Goal: Task Accomplishment & Management: Manage account settings

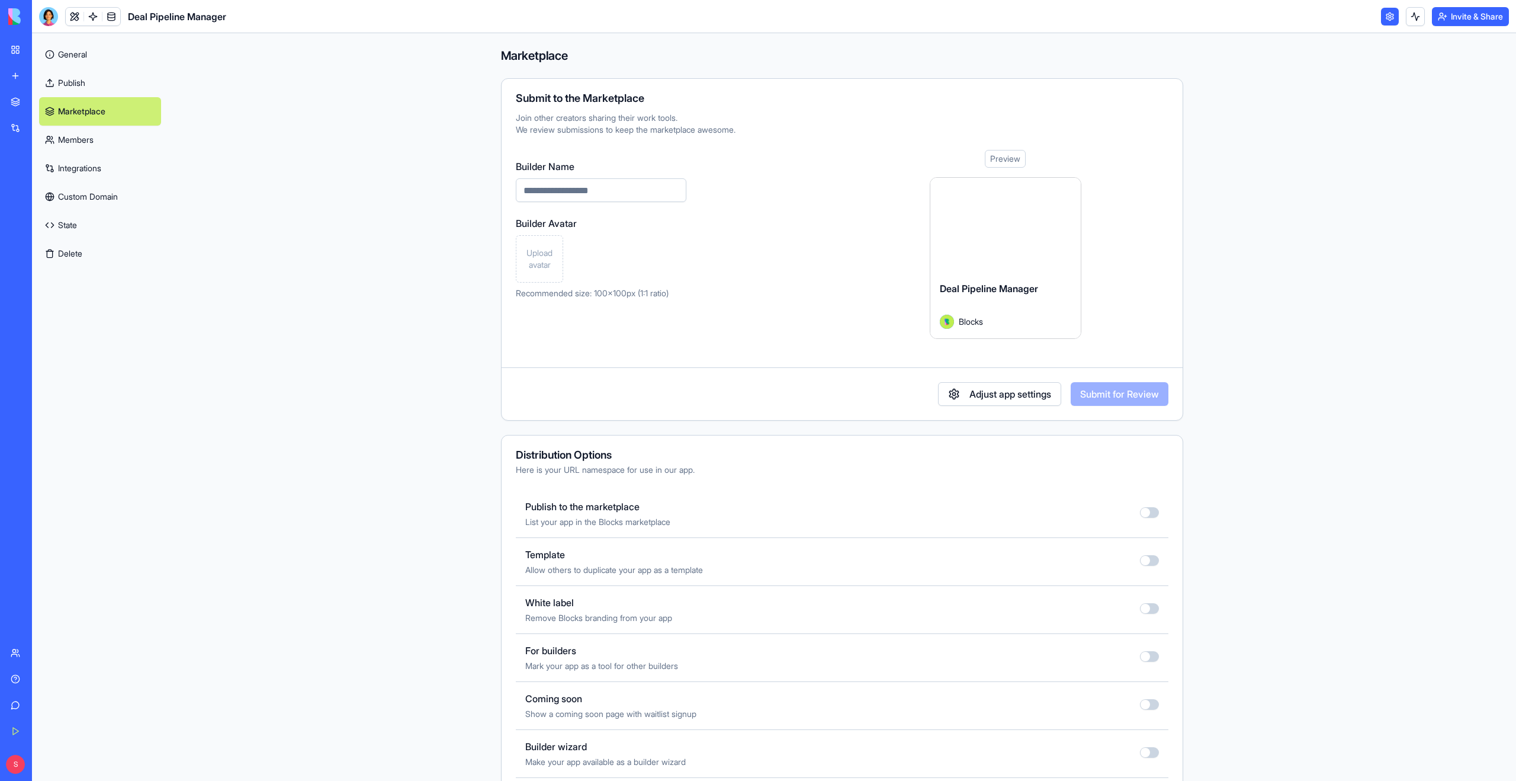
click at [17, 101] on link "Marketplace" at bounding box center [27, 102] width 47 height 24
click at [14, 98] on link "Marketplace" at bounding box center [27, 102] width 47 height 24
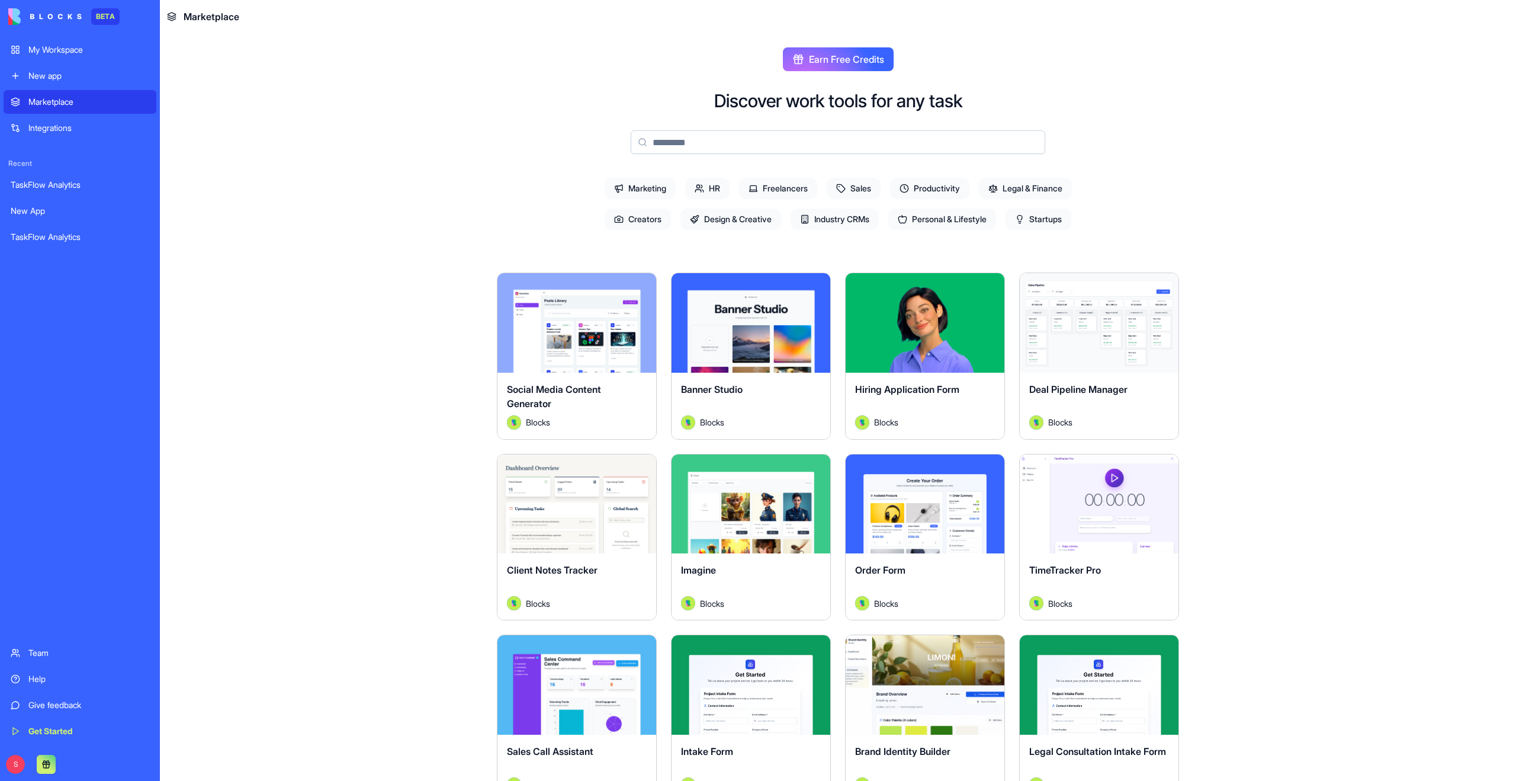
click at [1090, 378] on div "Deal Pipeline Manager Blocks" at bounding box center [1099, 406] width 159 height 66
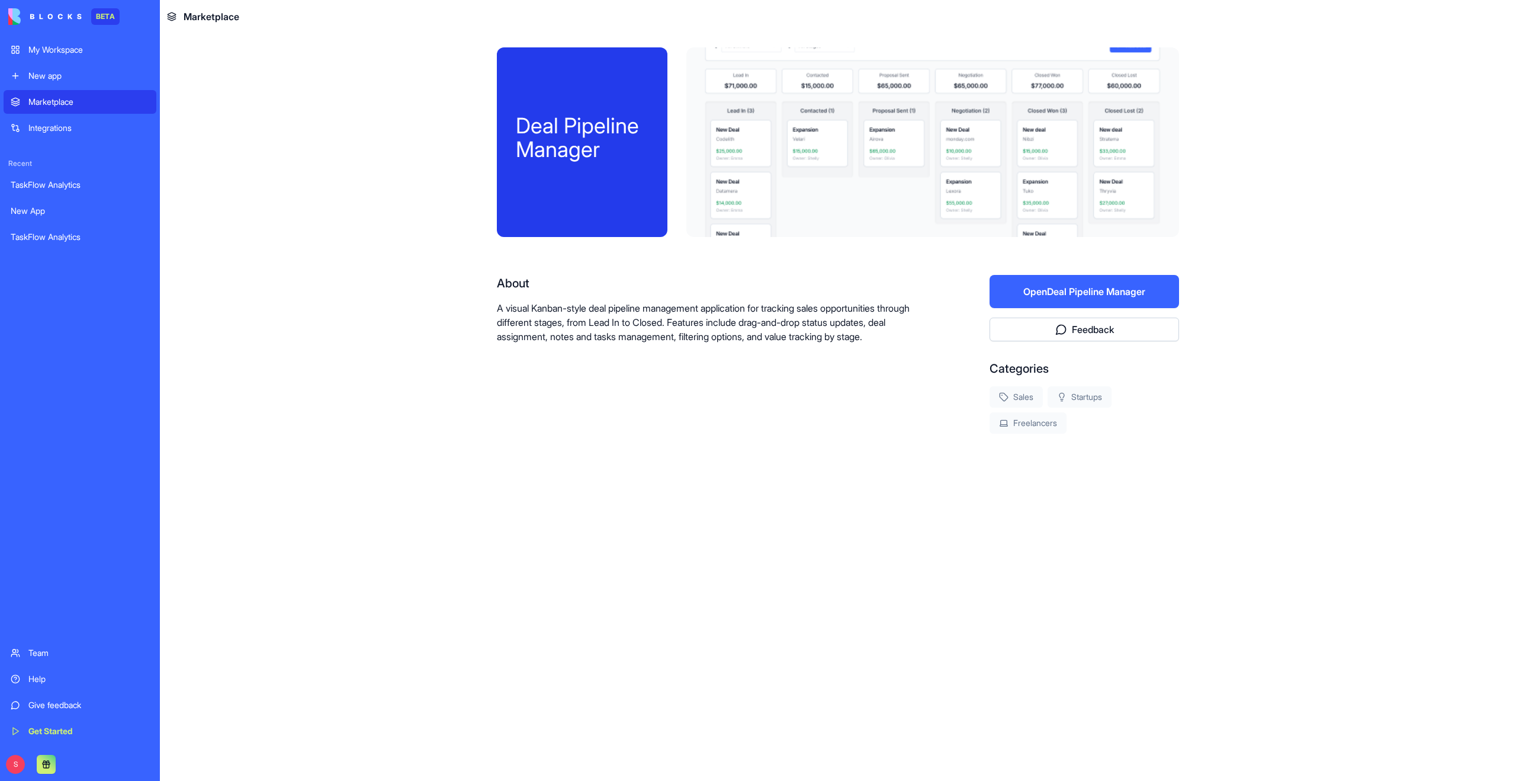
click at [1075, 294] on button "Open Deal Pipeline Manager" at bounding box center [1085, 291] width 190 height 33
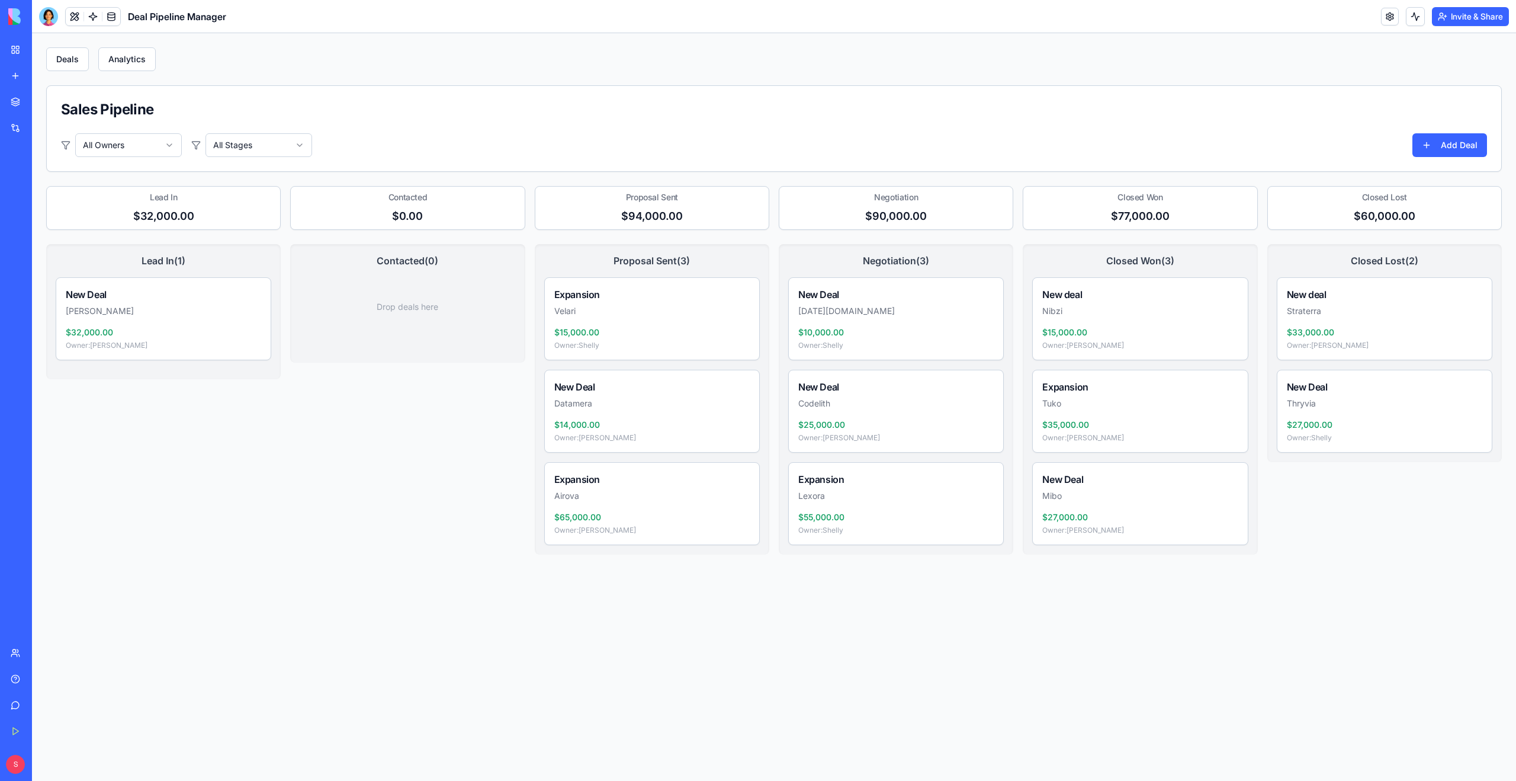
click at [1387, 16] on link at bounding box center [1390, 17] width 18 height 18
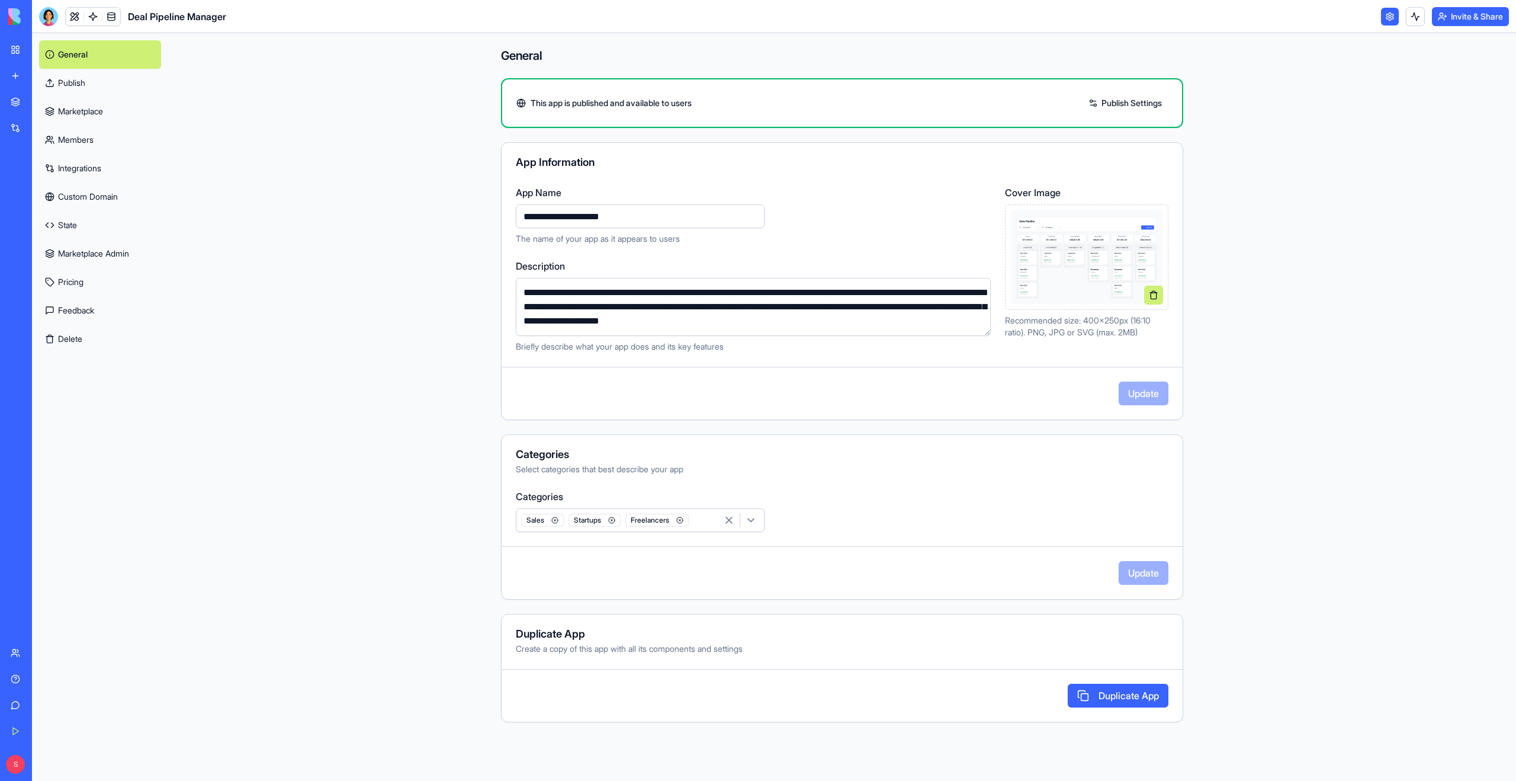
click at [76, 110] on link "Marketplace" at bounding box center [100, 111] width 122 height 28
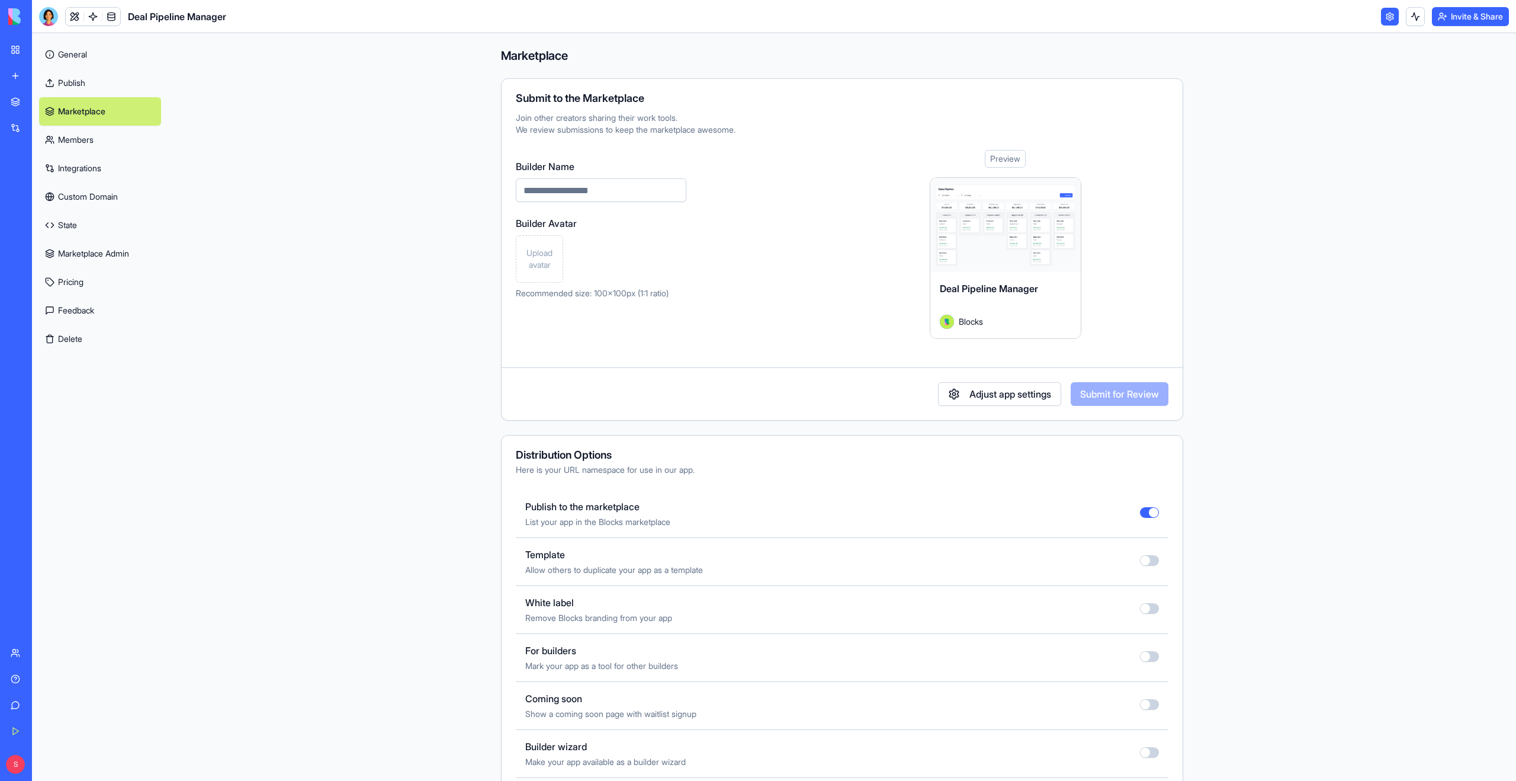
click at [1149, 510] on button "button" at bounding box center [1149, 512] width 19 height 11
click at [75, 83] on link "Publish" at bounding box center [100, 83] width 122 height 28
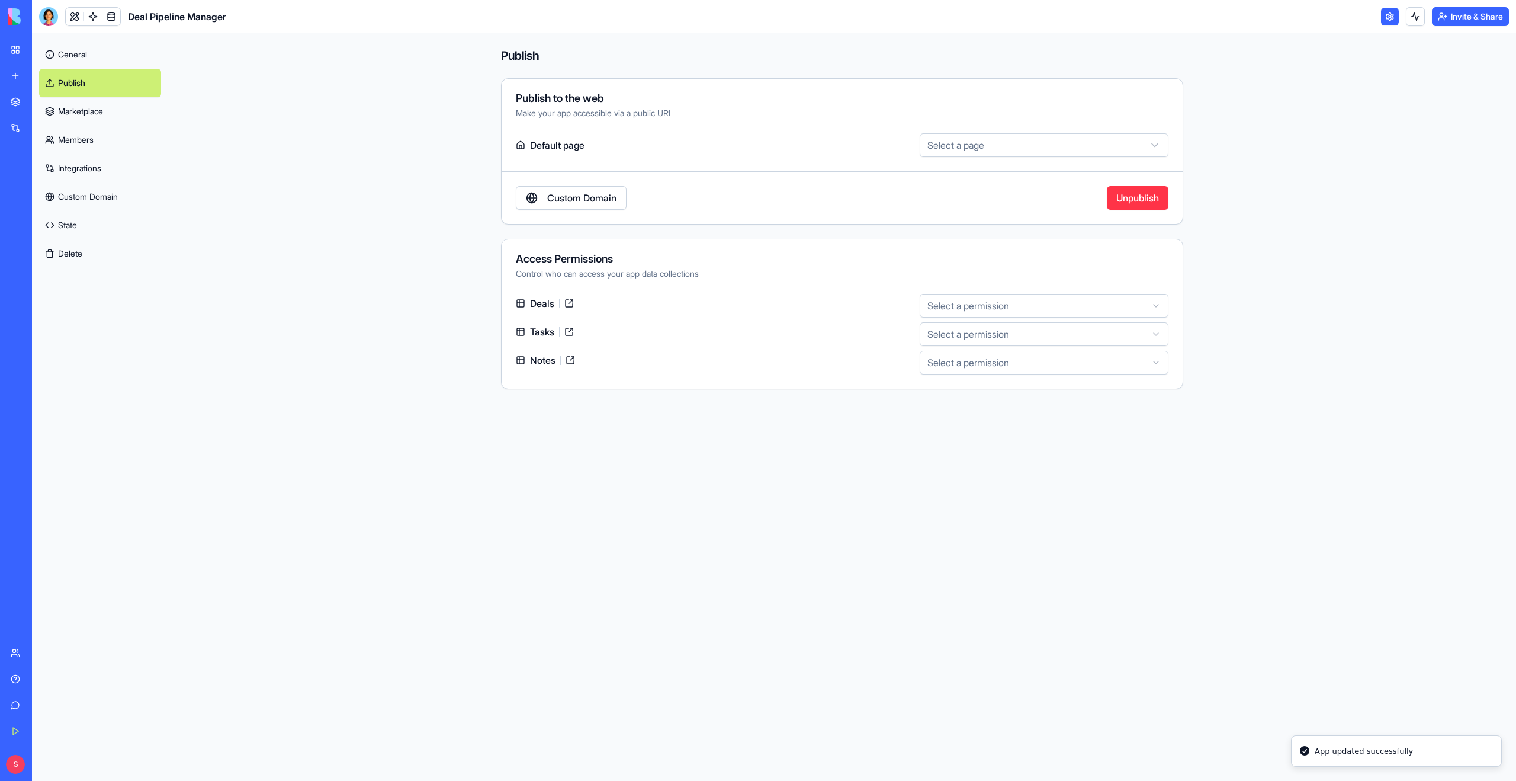
click at [1120, 201] on button "Unpublish" at bounding box center [1138, 198] width 62 height 24
click at [88, 58] on link "General" at bounding box center [100, 54] width 122 height 28
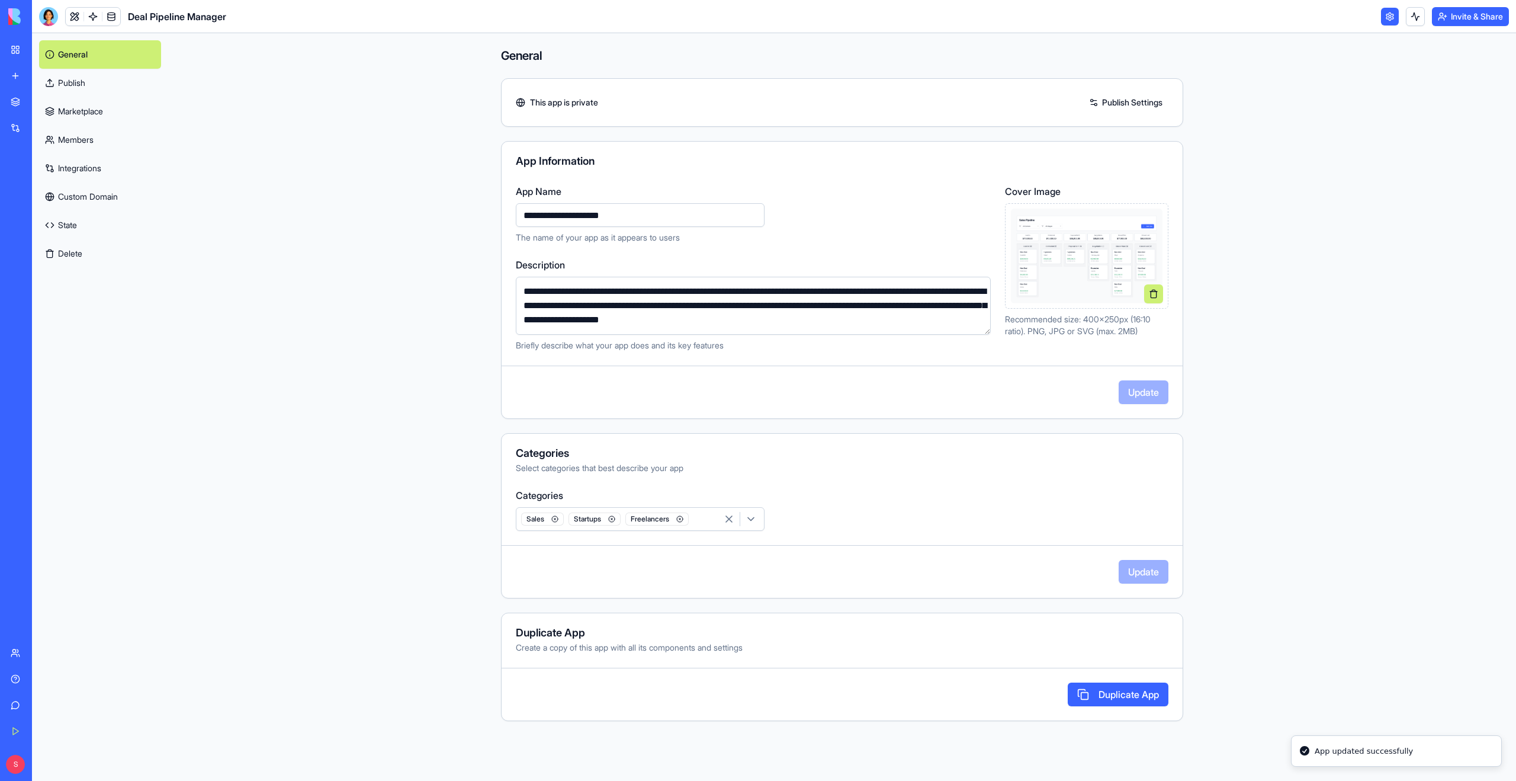
click at [641, 206] on input "**********" at bounding box center [640, 215] width 249 height 24
click at [641, 216] on input "**********" at bounding box center [640, 215] width 249 height 24
type input "**********"
click at [1144, 393] on button "Update" at bounding box center [1144, 392] width 50 height 24
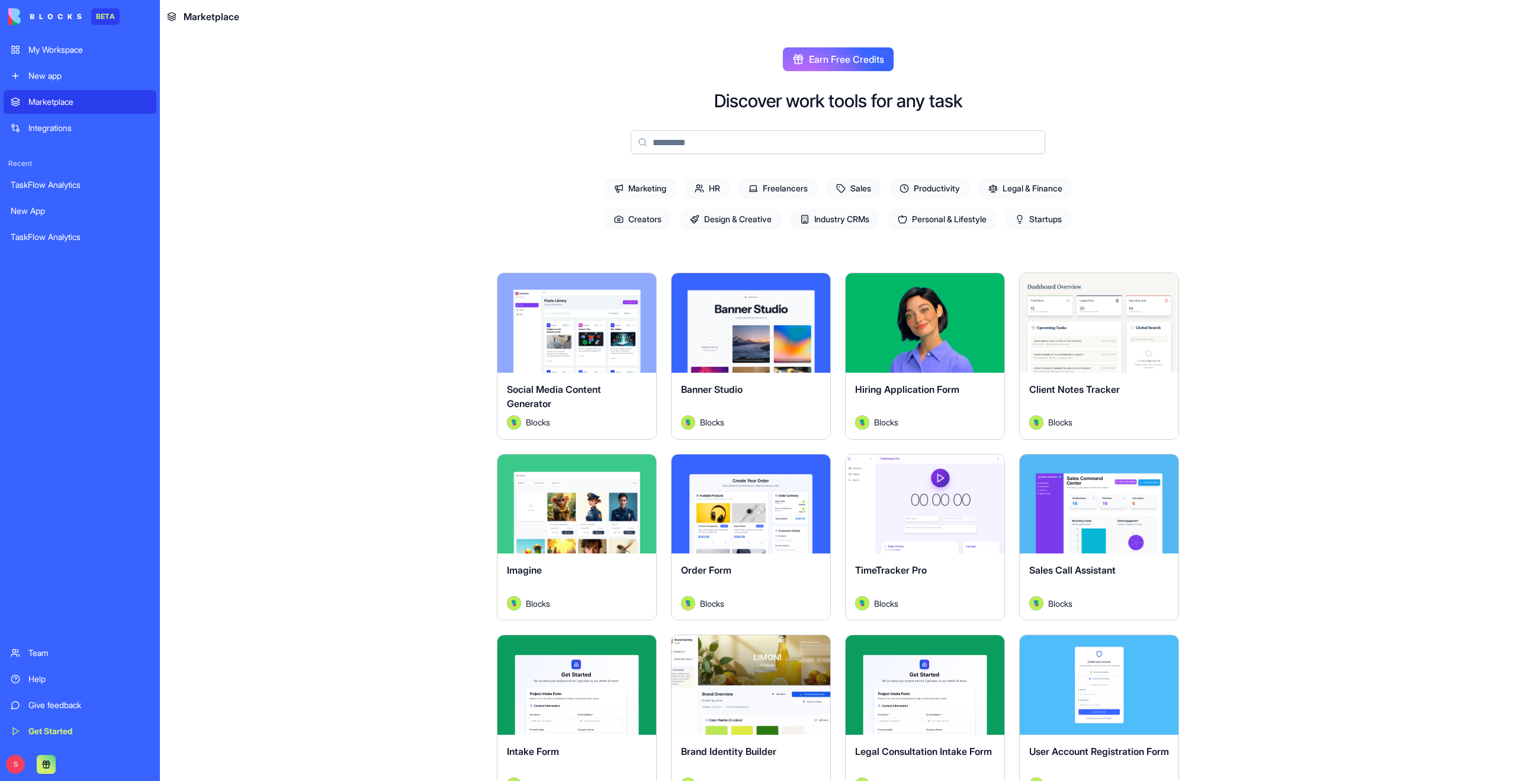
click at [707, 130] on input at bounding box center [838, 142] width 415 height 24
paste input "**********"
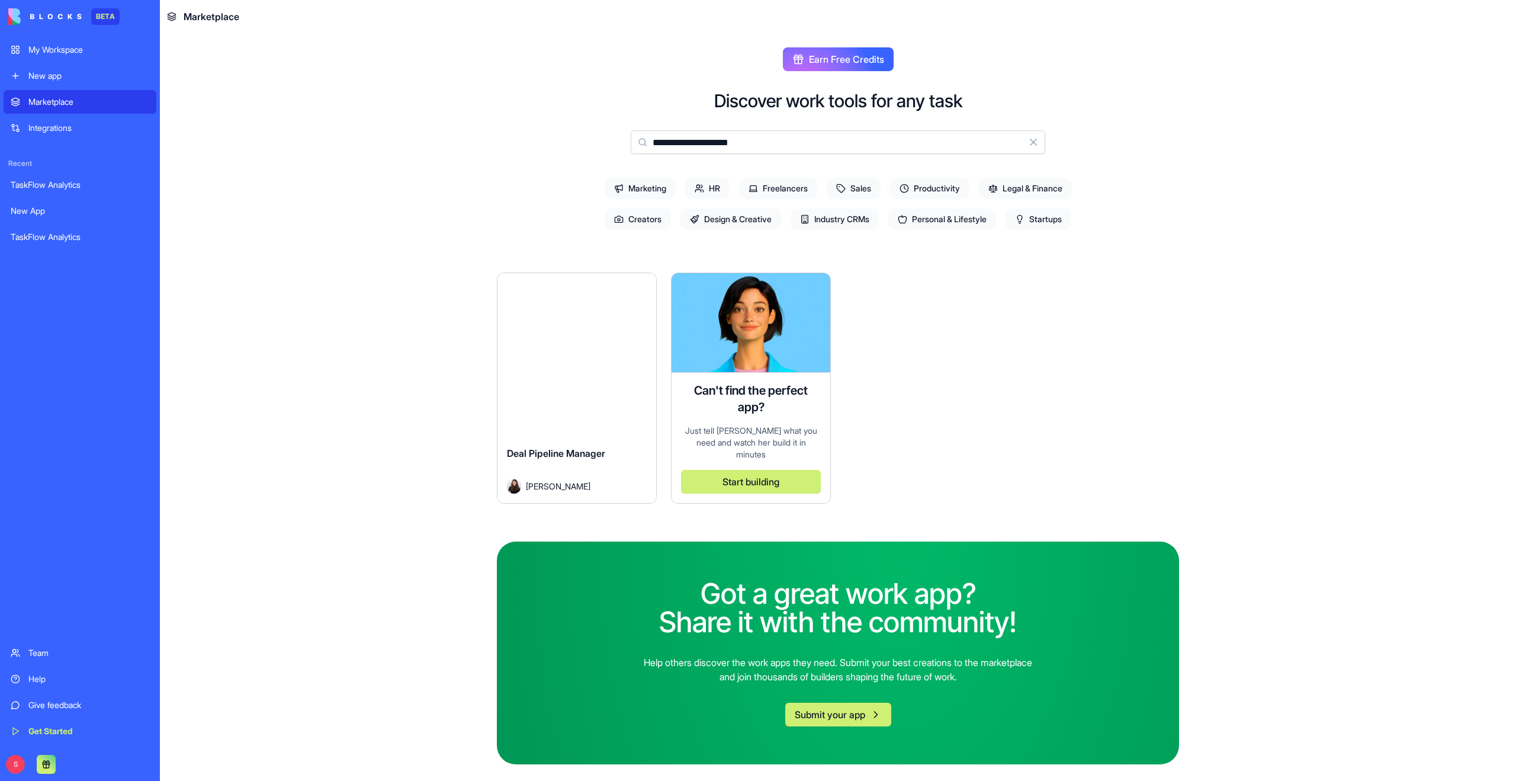
type input "**********"
click at [1033, 139] on button "Clear" at bounding box center [1034, 142] width 24 height 24
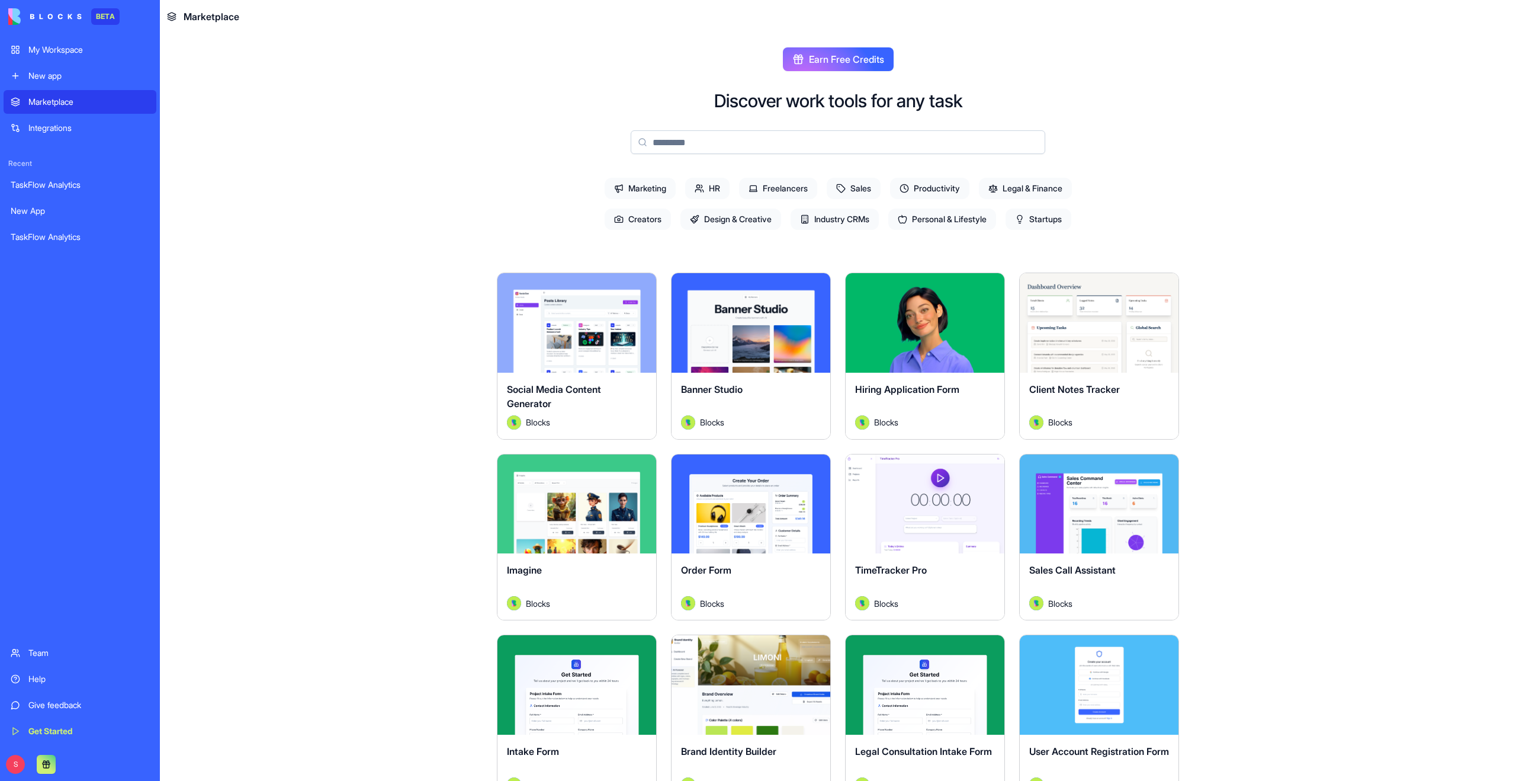
click at [1099, 361] on div "Explore" at bounding box center [1099, 322] width 159 height 99
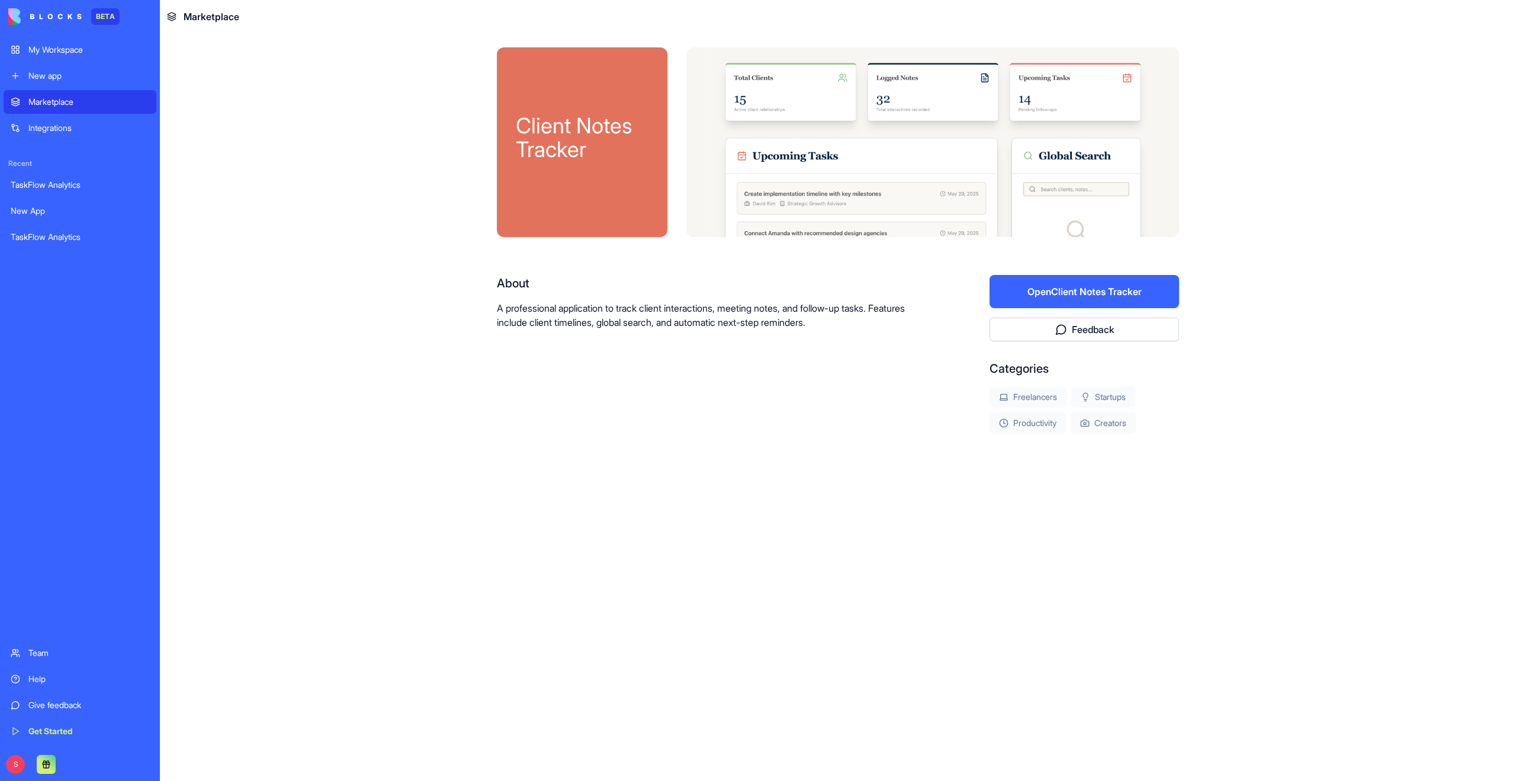
click at [1103, 287] on button "Open Client Notes Tracker" at bounding box center [1085, 291] width 190 height 33
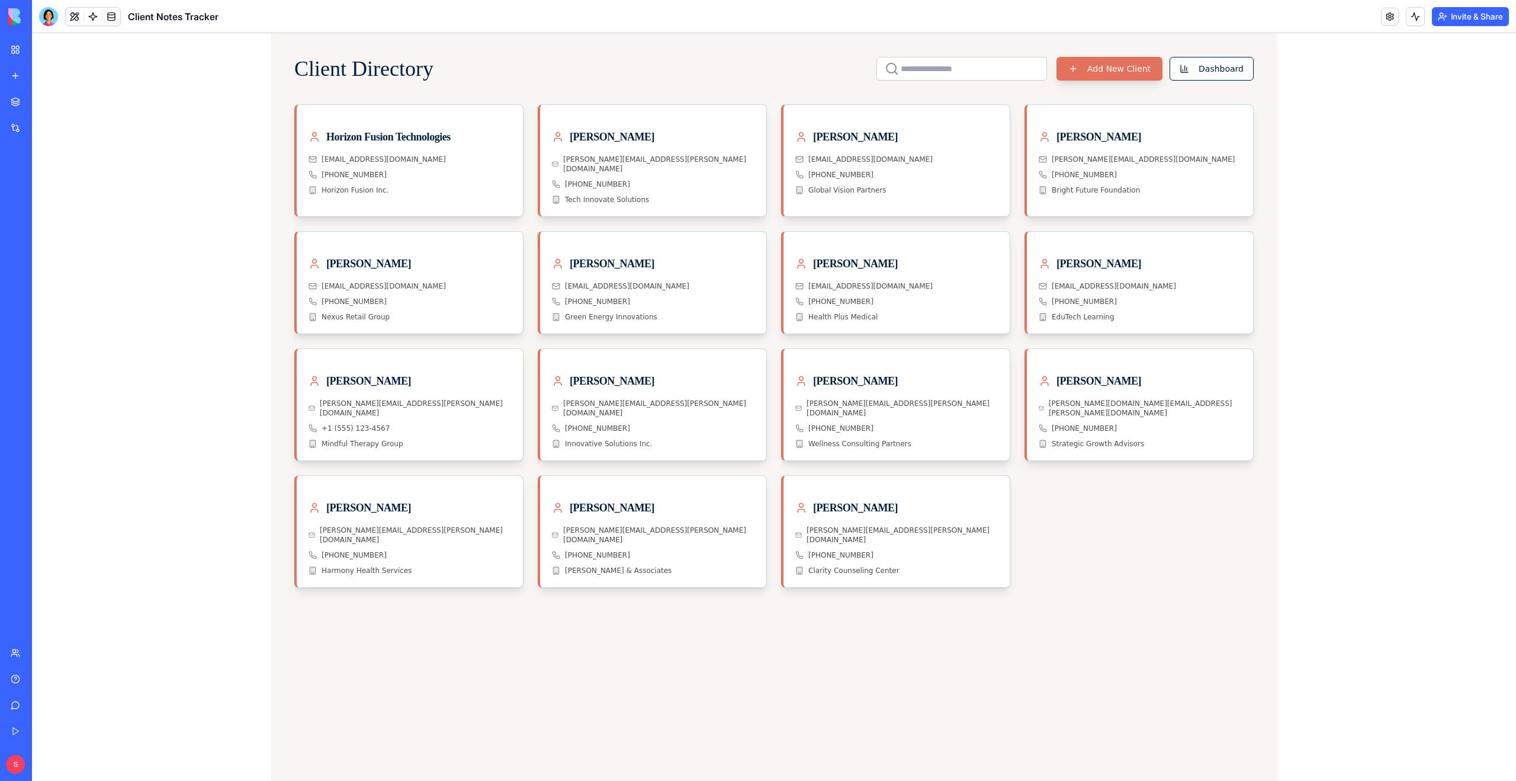
click at [1121, 74] on button "Add New Client" at bounding box center [1110, 69] width 106 height 24
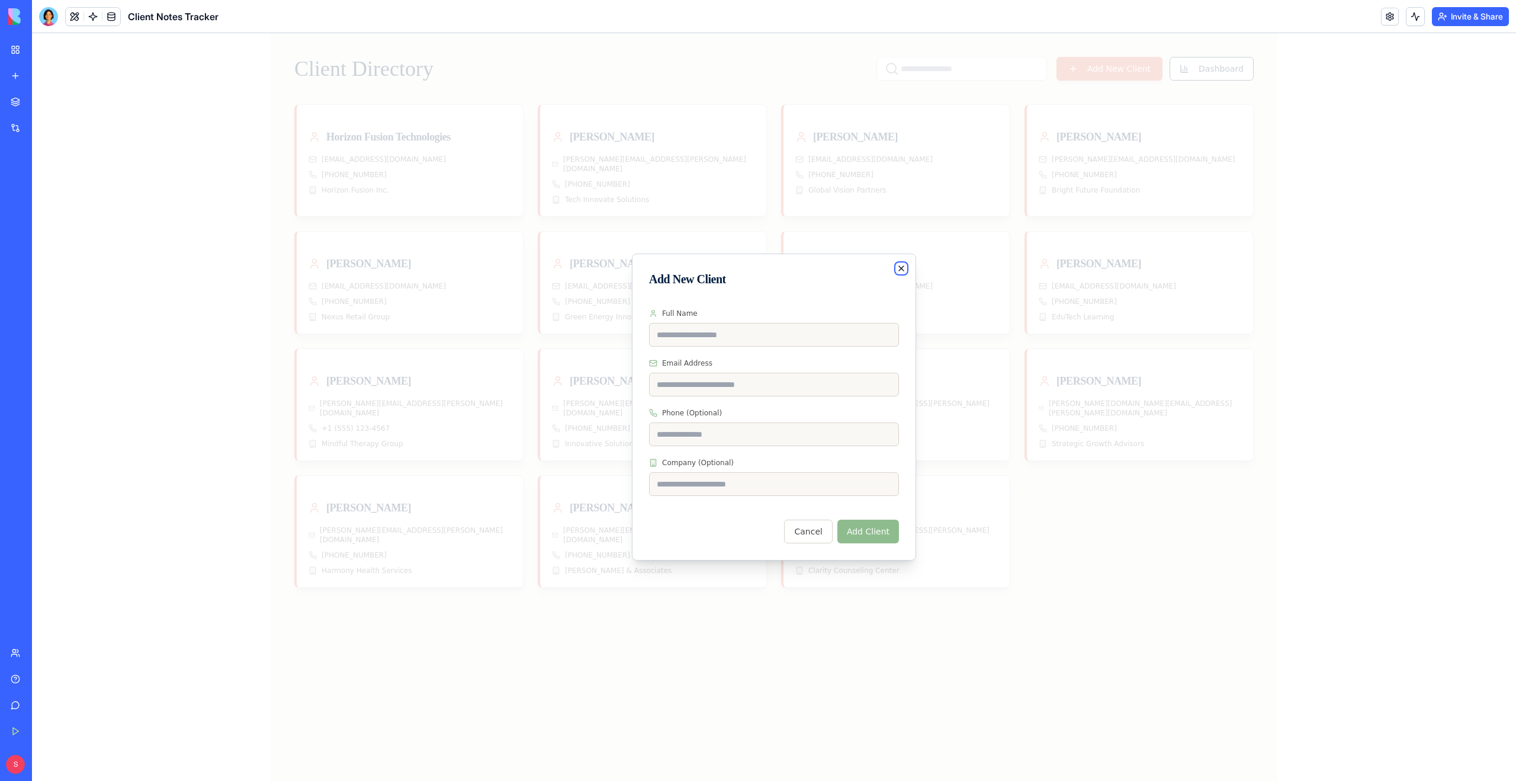
click at [901, 268] on icon "button" at bounding box center [901, 268] width 5 height 5
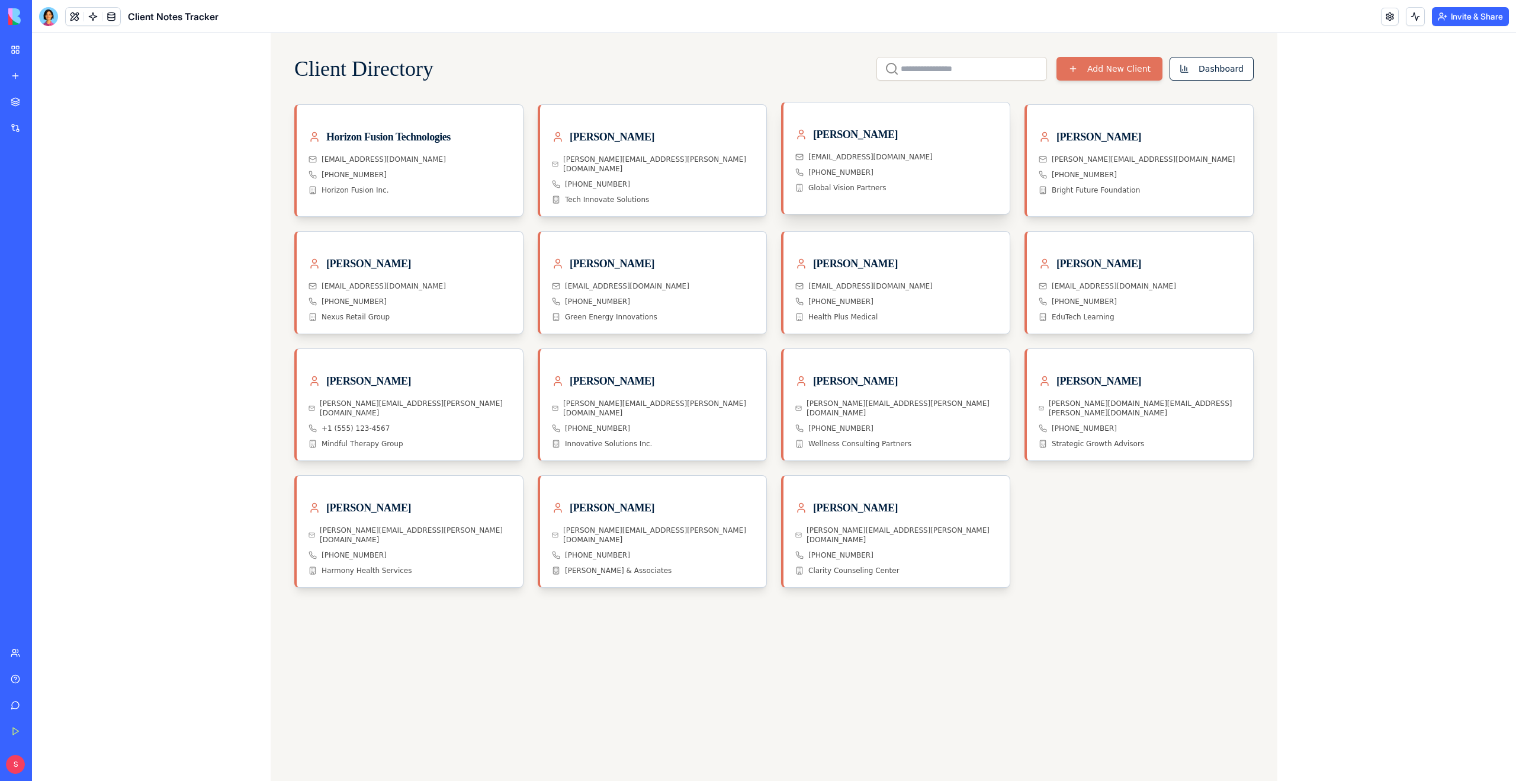
click at [892, 178] on div "[EMAIL_ADDRESS][DOMAIN_NAME] [PHONE_NUMBER] Global Vision Partners" at bounding box center [896, 177] width 203 height 50
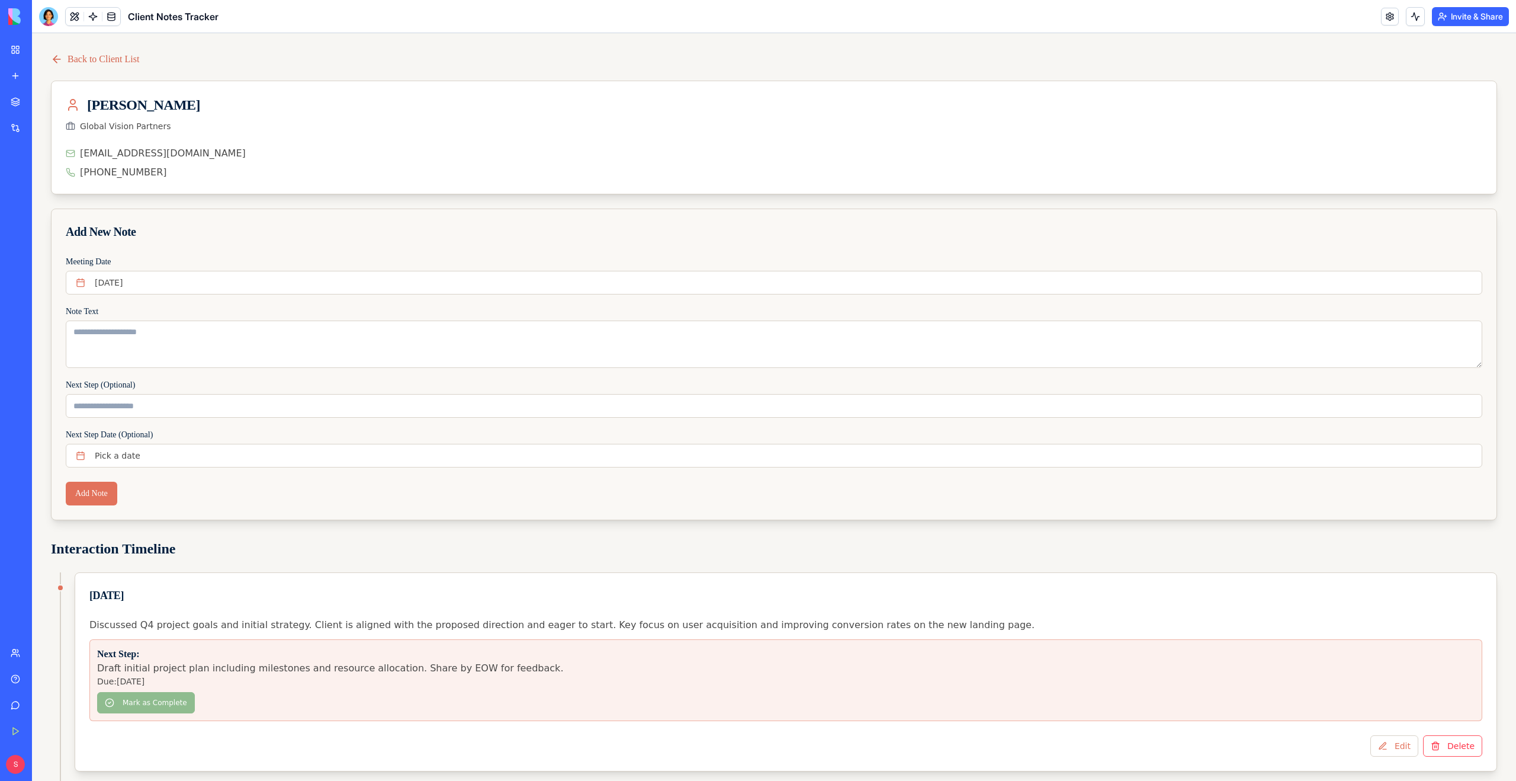
click at [57, 56] on icon at bounding box center [57, 59] width 12 height 12
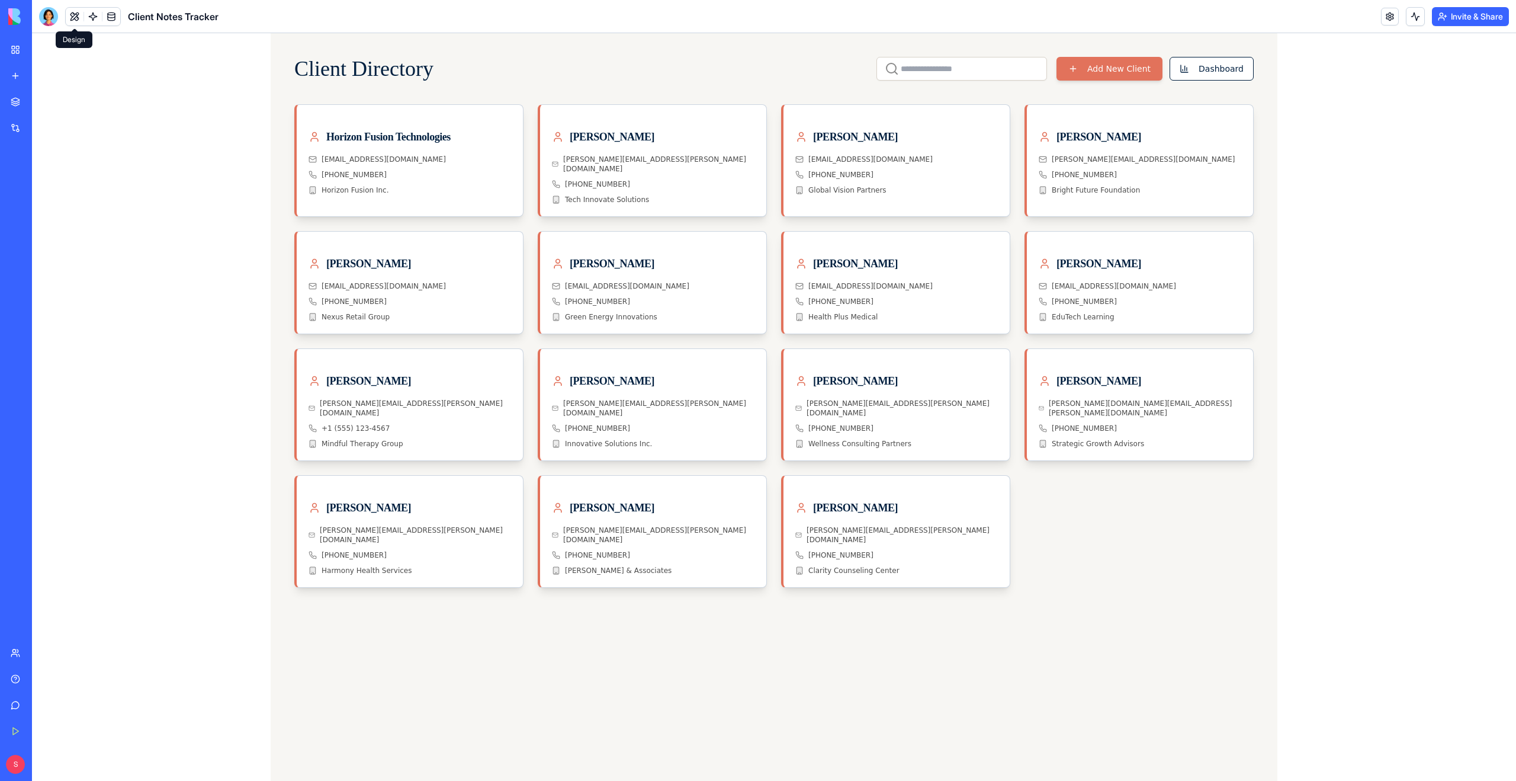
click at [75, 20] on button at bounding box center [75, 17] width 18 height 18
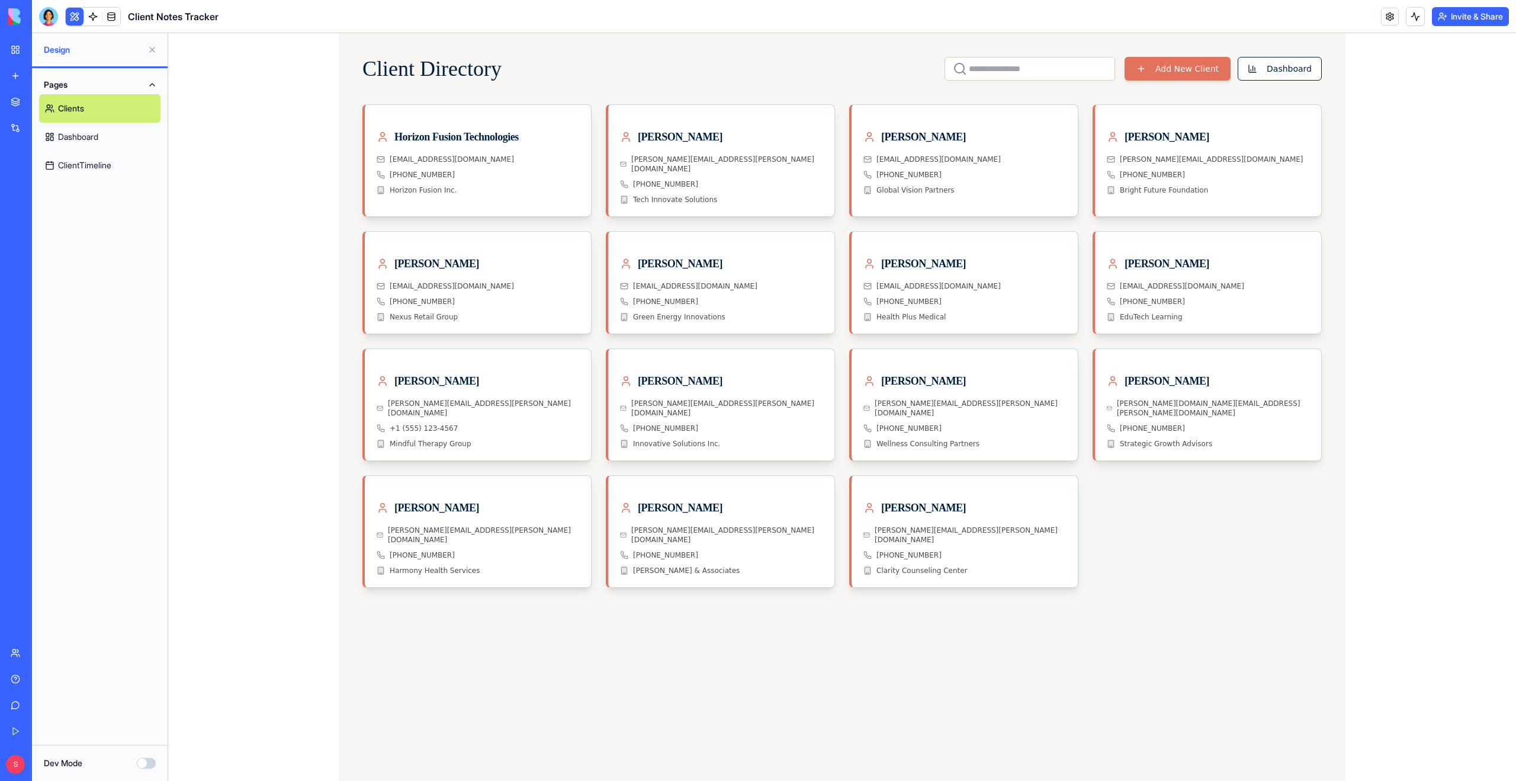
click at [87, 143] on link "Dashboard" at bounding box center [99, 137] width 121 height 28
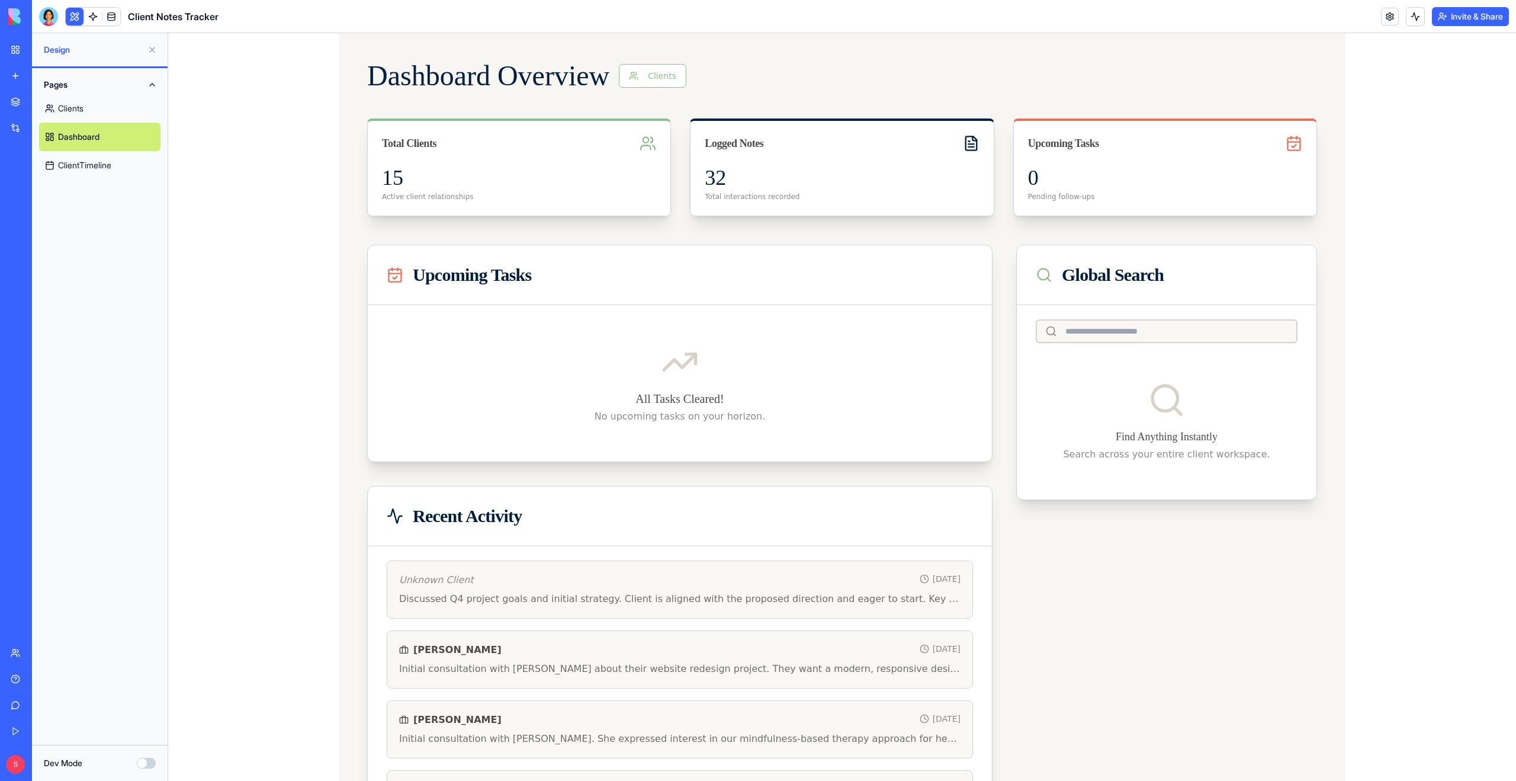
click at [93, 165] on link "ClientTimeline" at bounding box center [99, 165] width 121 height 28
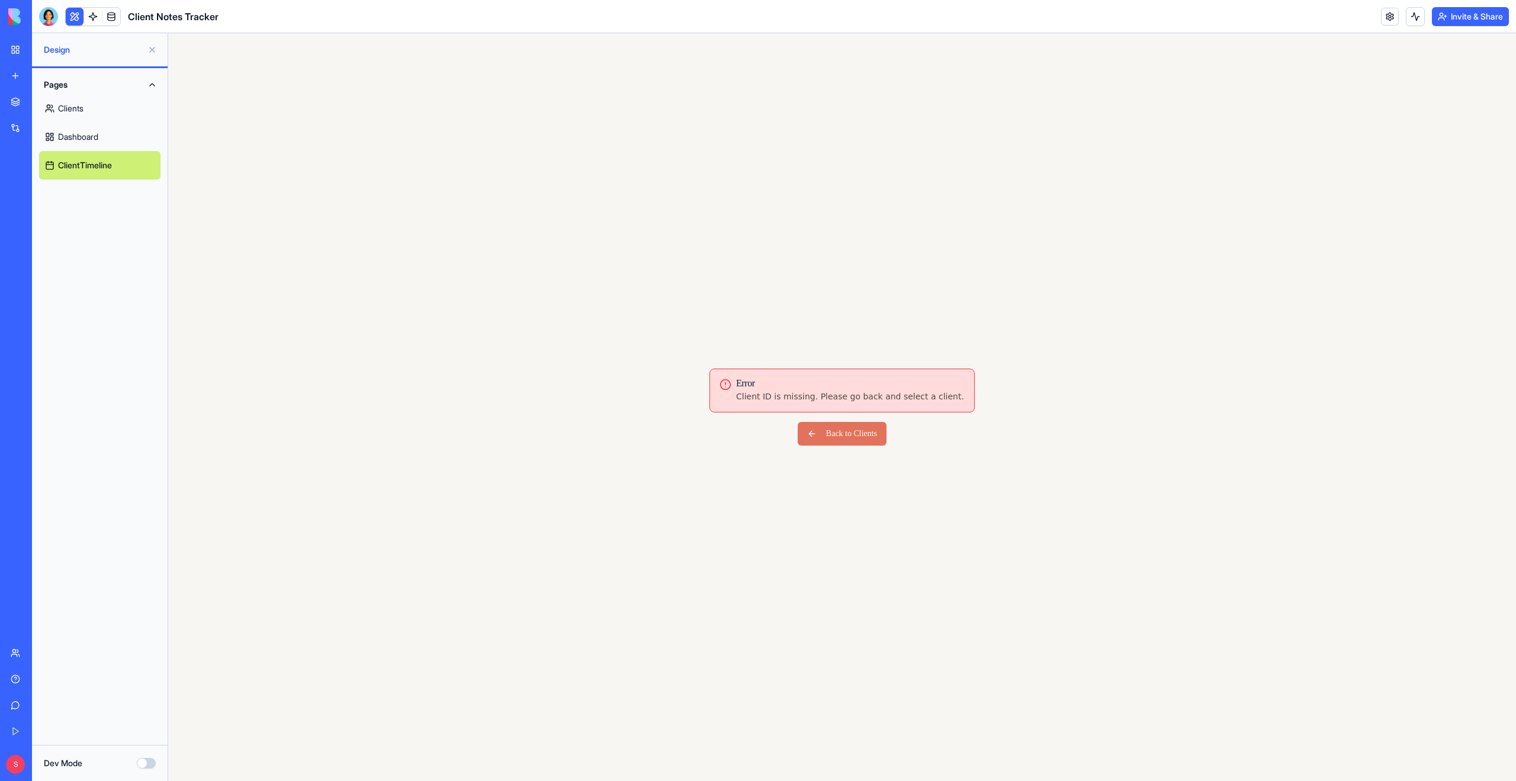
click at [66, 134] on link "Dashboard" at bounding box center [99, 137] width 121 height 28
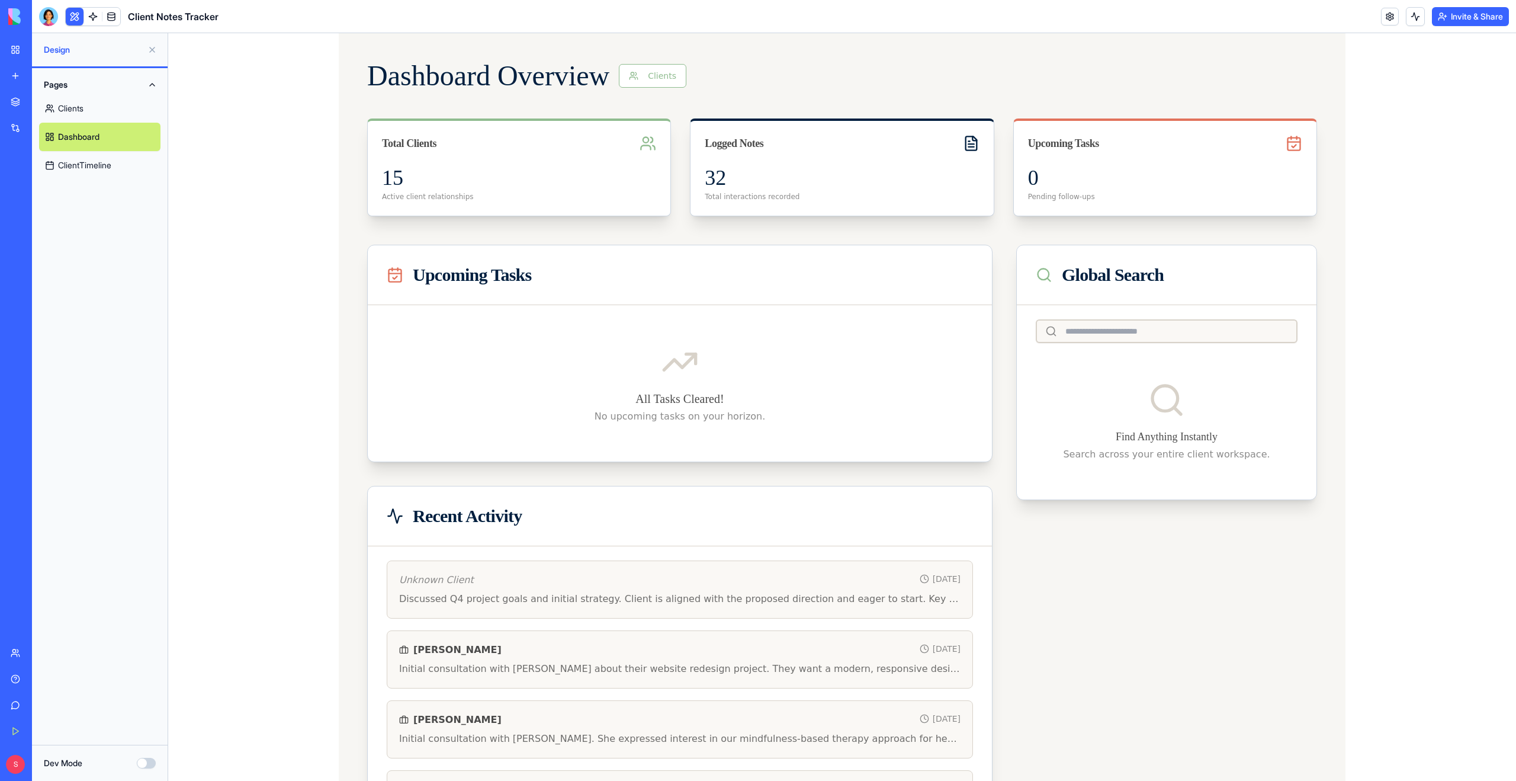
click at [67, 117] on link "Clients" at bounding box center [99, 108] width 121 height 28
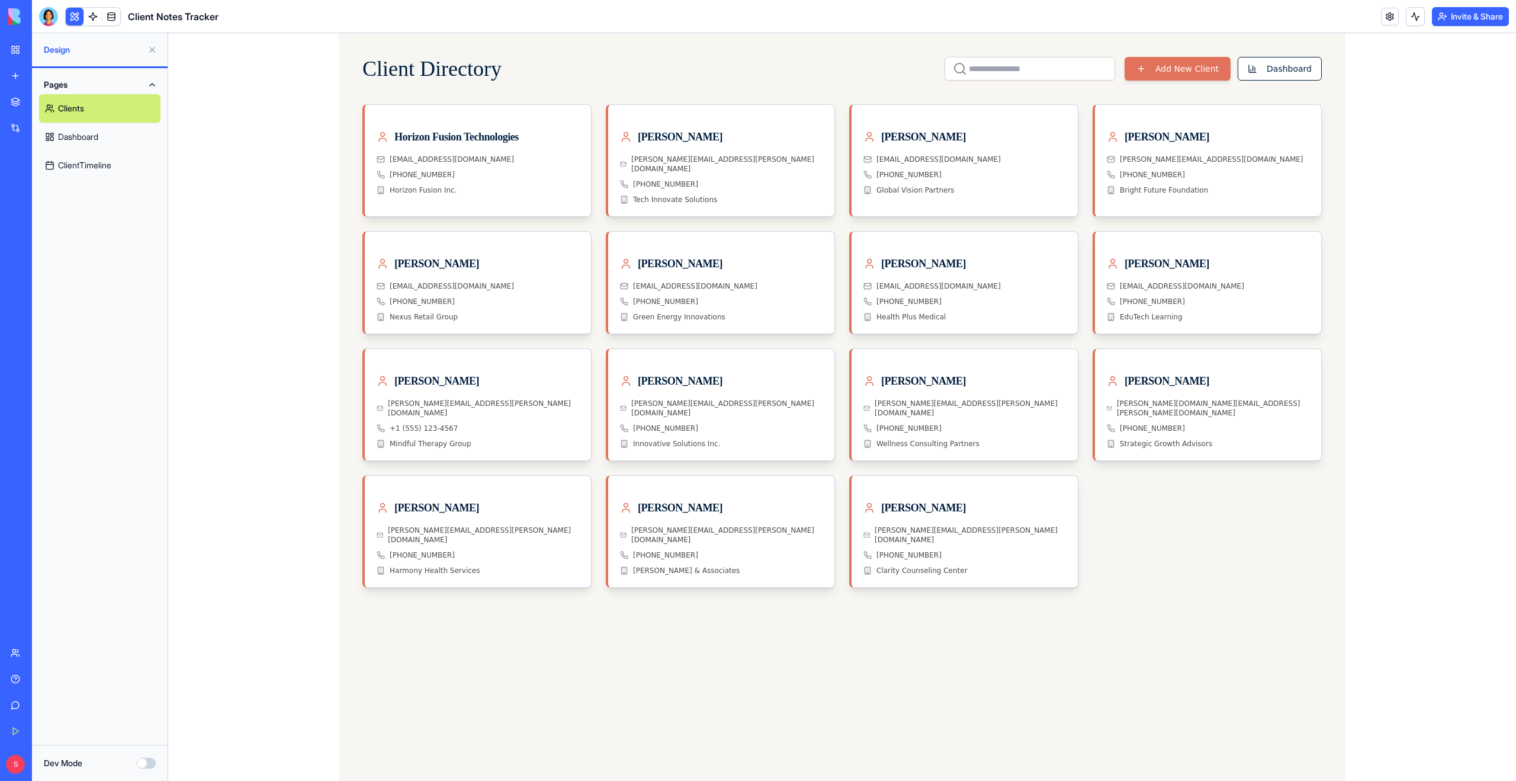
click at [147, 82] on button "Pages" at bounding box center [99, 84] width 121 height 19
click at [153, 50] on button at bounding box center [152, 49] width 19 height 19
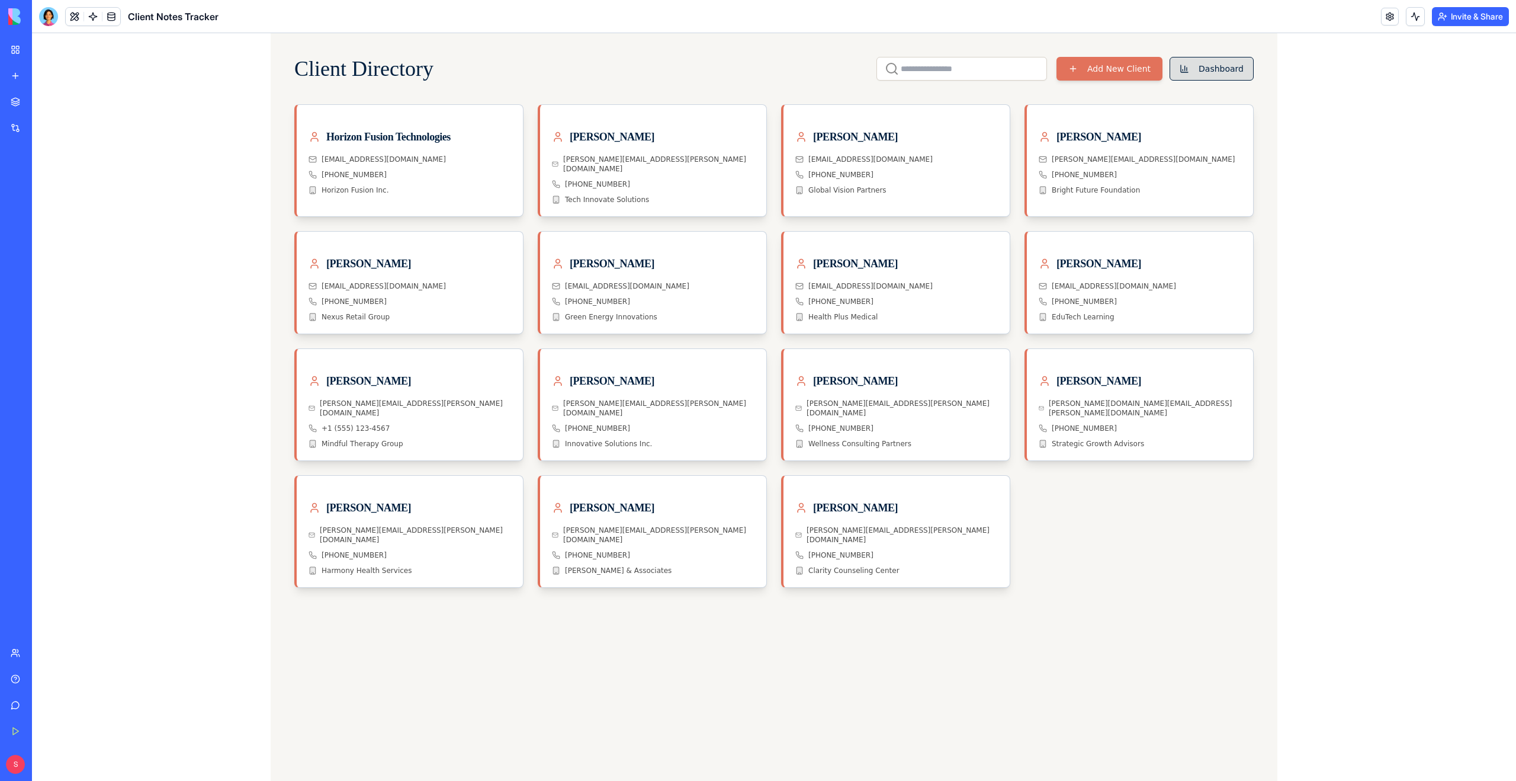
click at [1221, 66] on button "Dashboard" at bounding box center [1212, 69] width 84 height 24
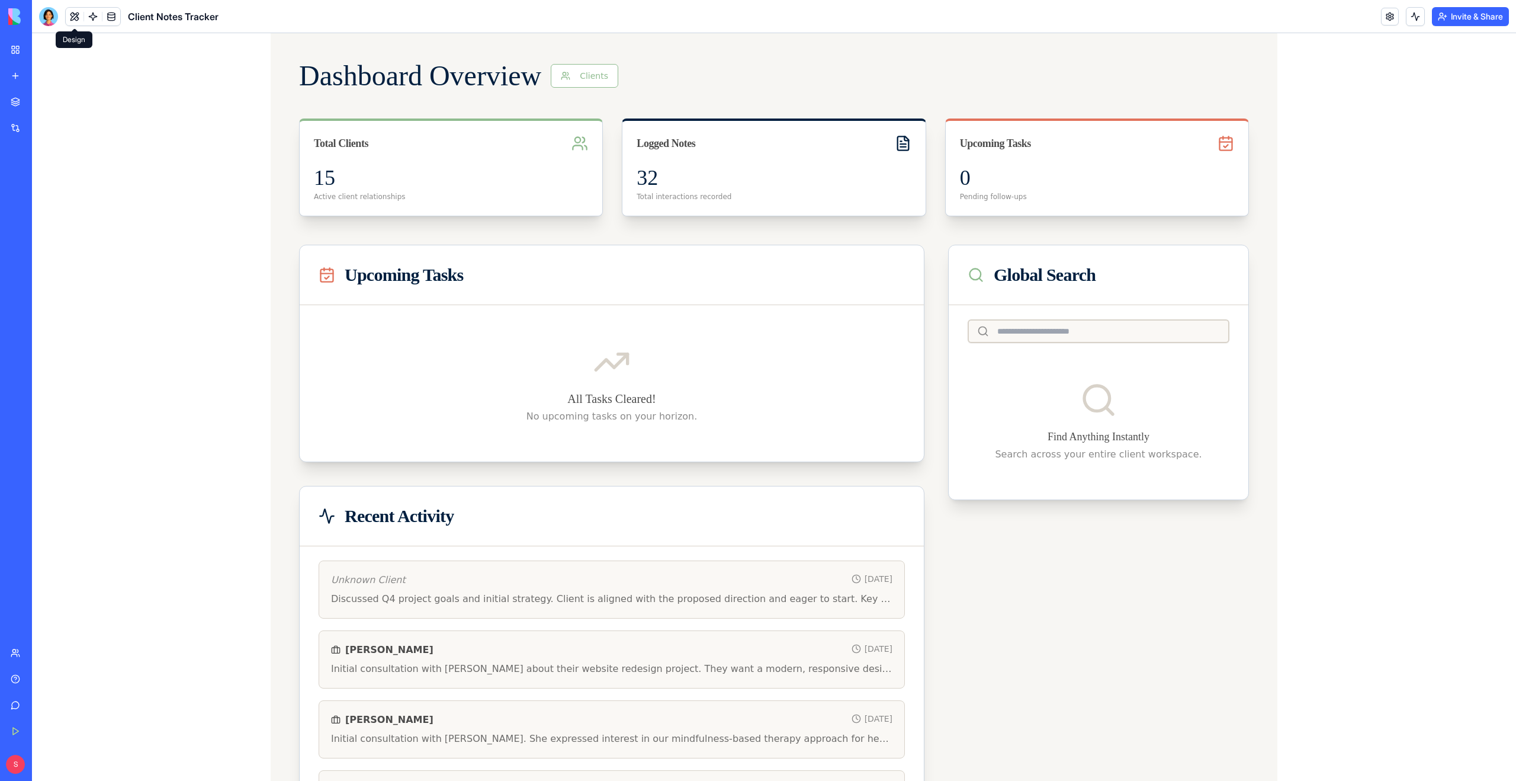
click at [70, 13] on button at bounding box center [75, 17] width 18 height 18
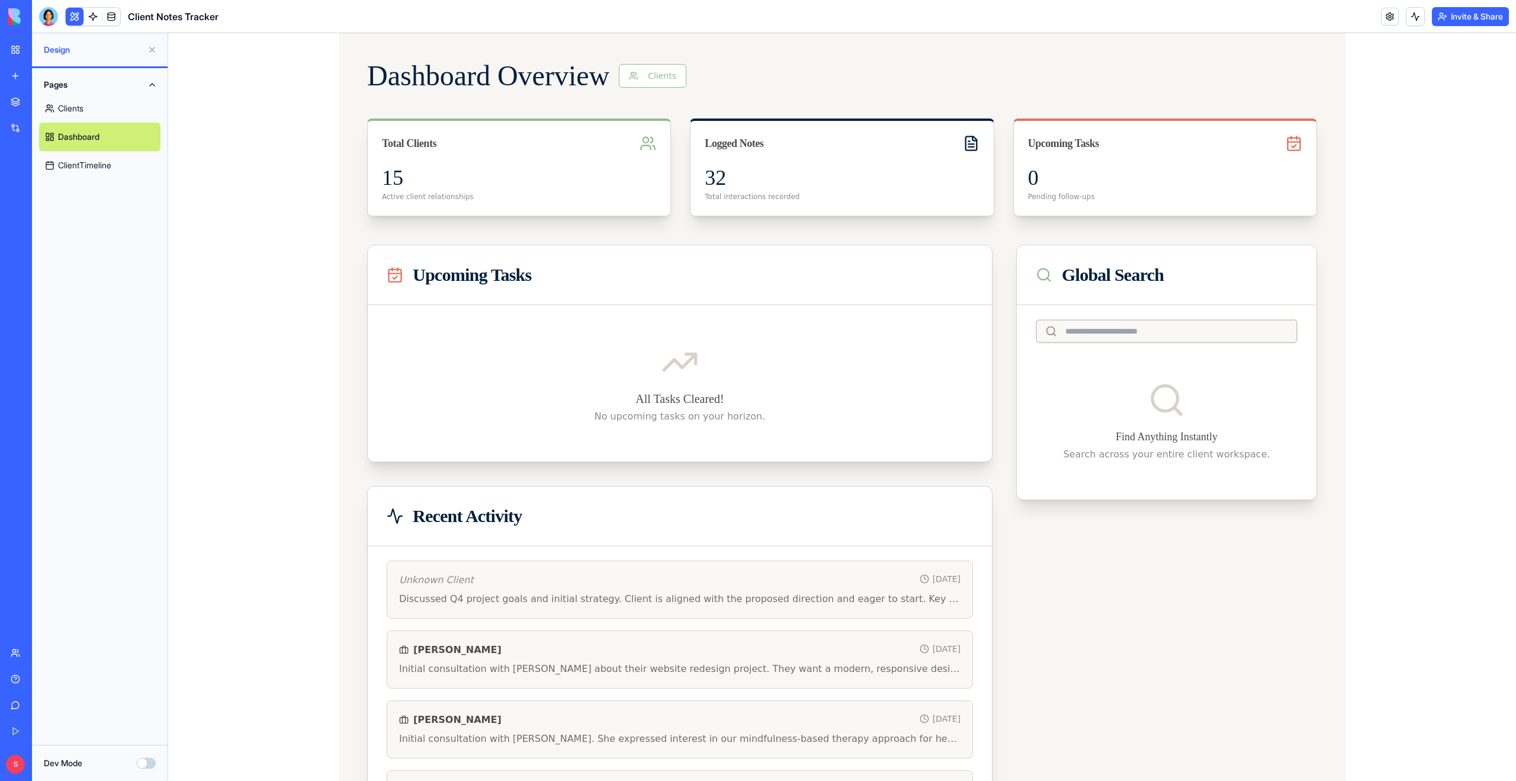
click at [70, 107] on link "Clients" at bounding box center [99, 108] width 121 height 28
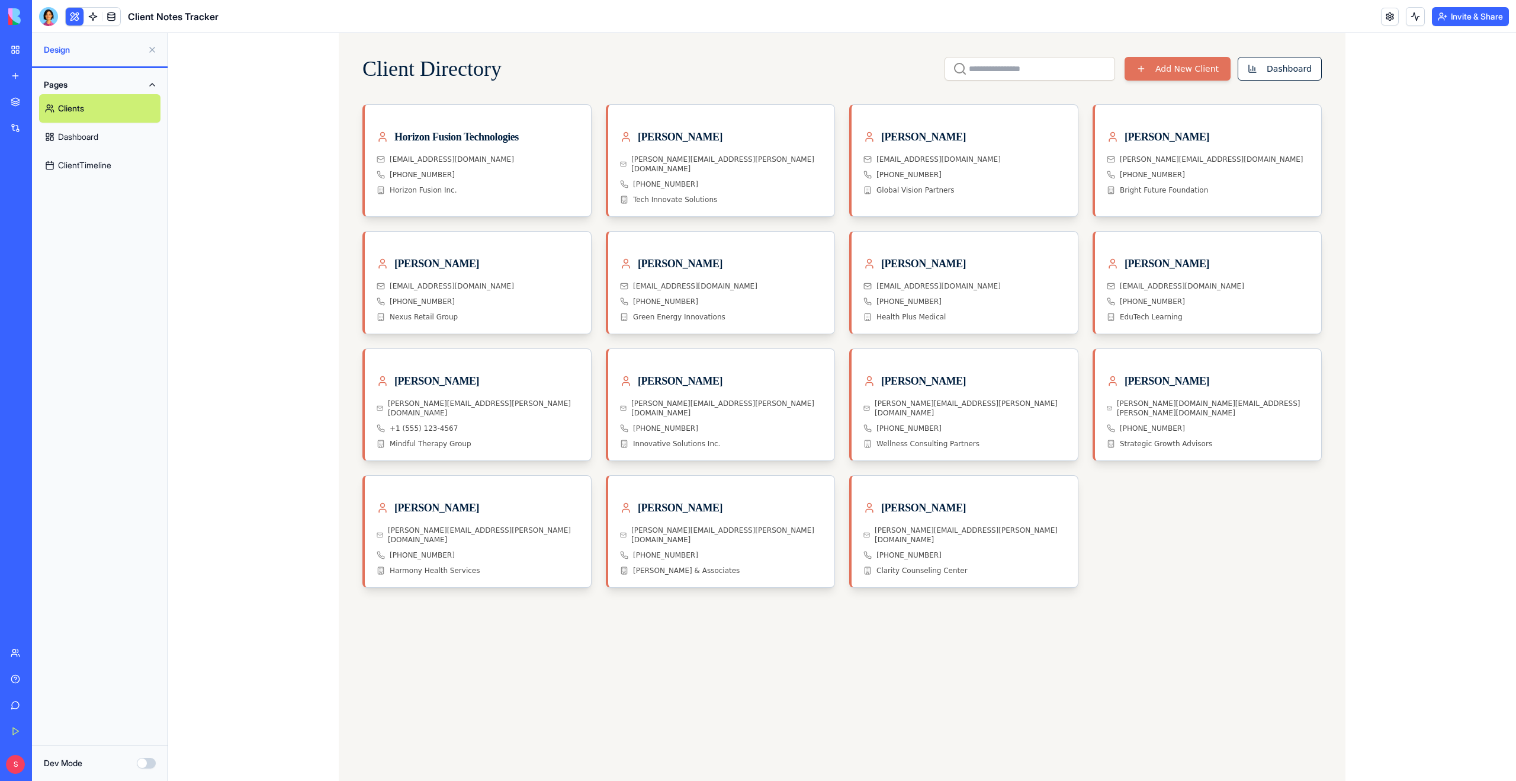
click at [143, 49] on button at bounding box center [152, 49] width 19 height 19
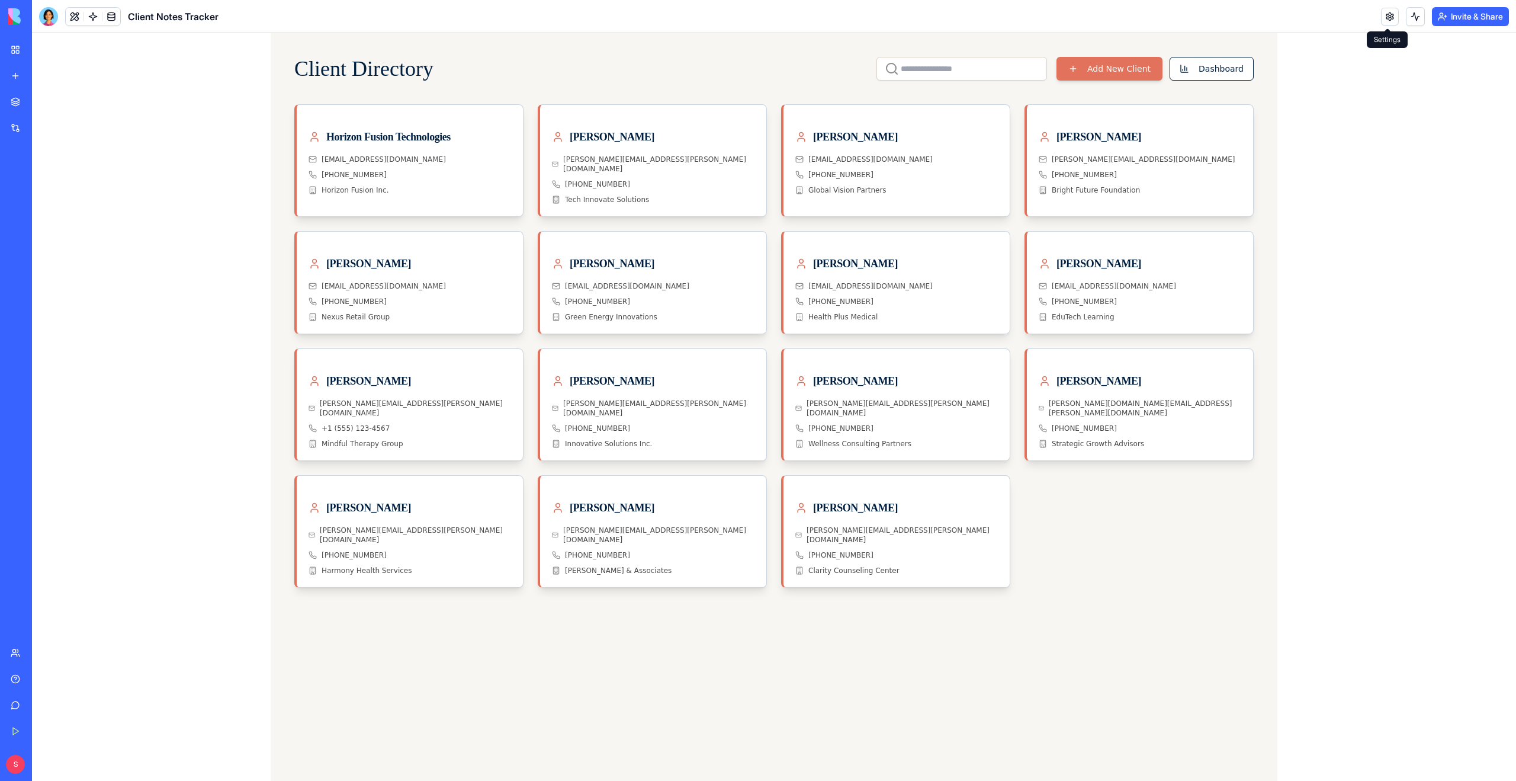
click at [1391, 15] on link at bounding box center [1390, 17] width 18 height 18
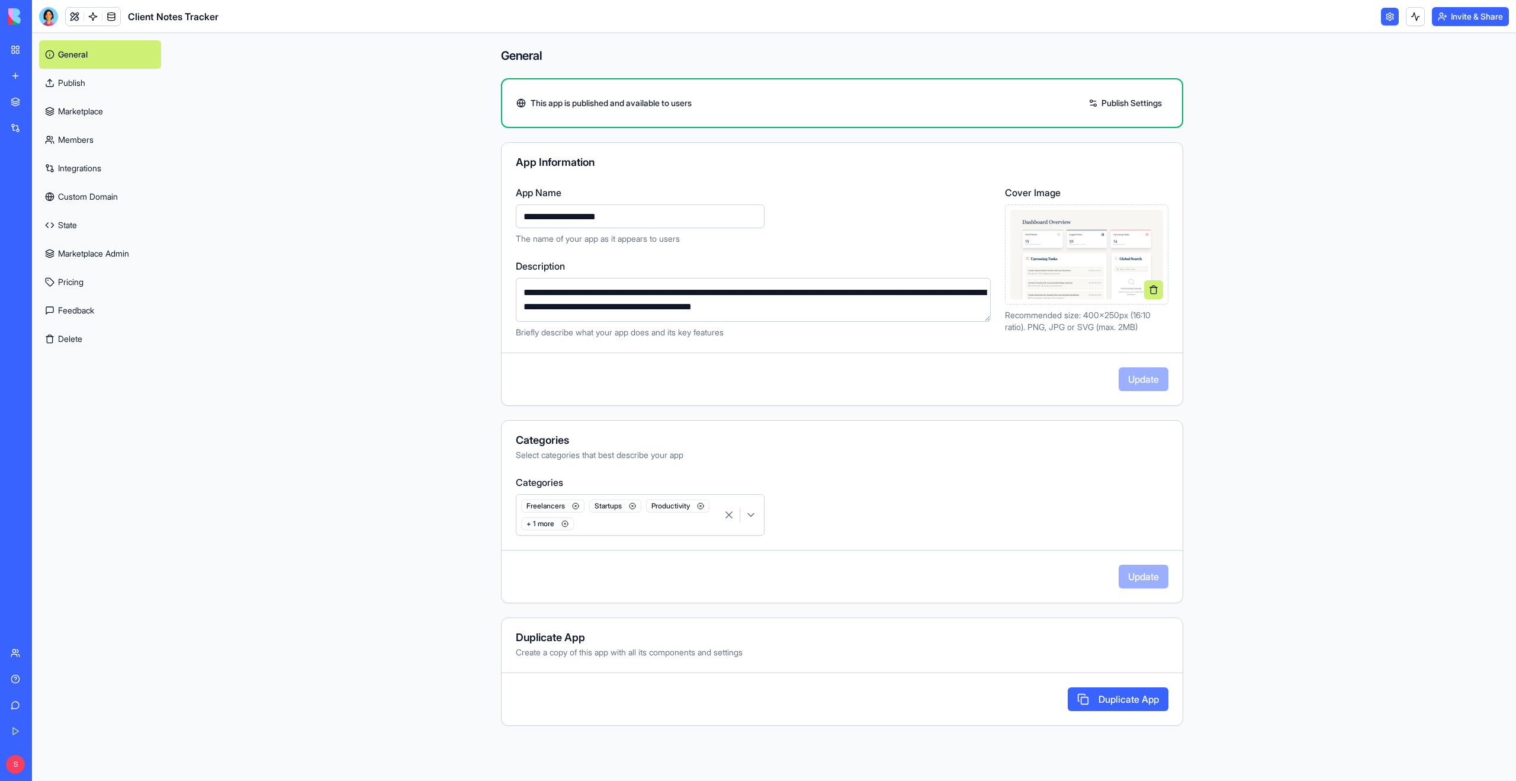
click at [84, 113] on link "Marketplace" at bounding box center [100, 111] width 122 height 28
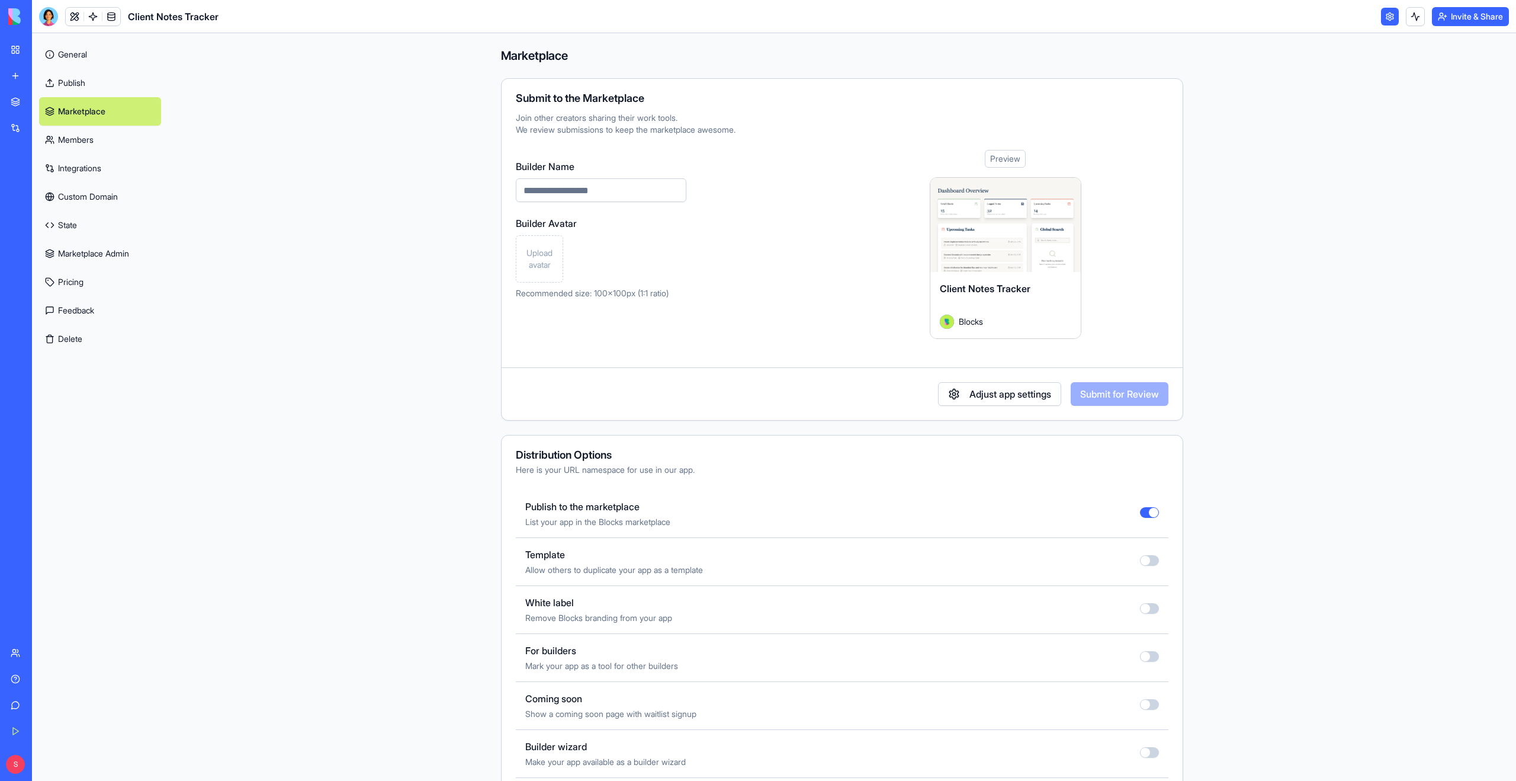
click at [541, 191] on input "Builder Name" at bounding box center [601, 190] width 171 height 24
type input "**********"
click at [538, 257] on span "Upload avatar" at bounding box center [539, 259] width 37 height 24
click at [1080, 393] on button "Submit for Review" at bounding box center [1120, 394] width 98 height 24
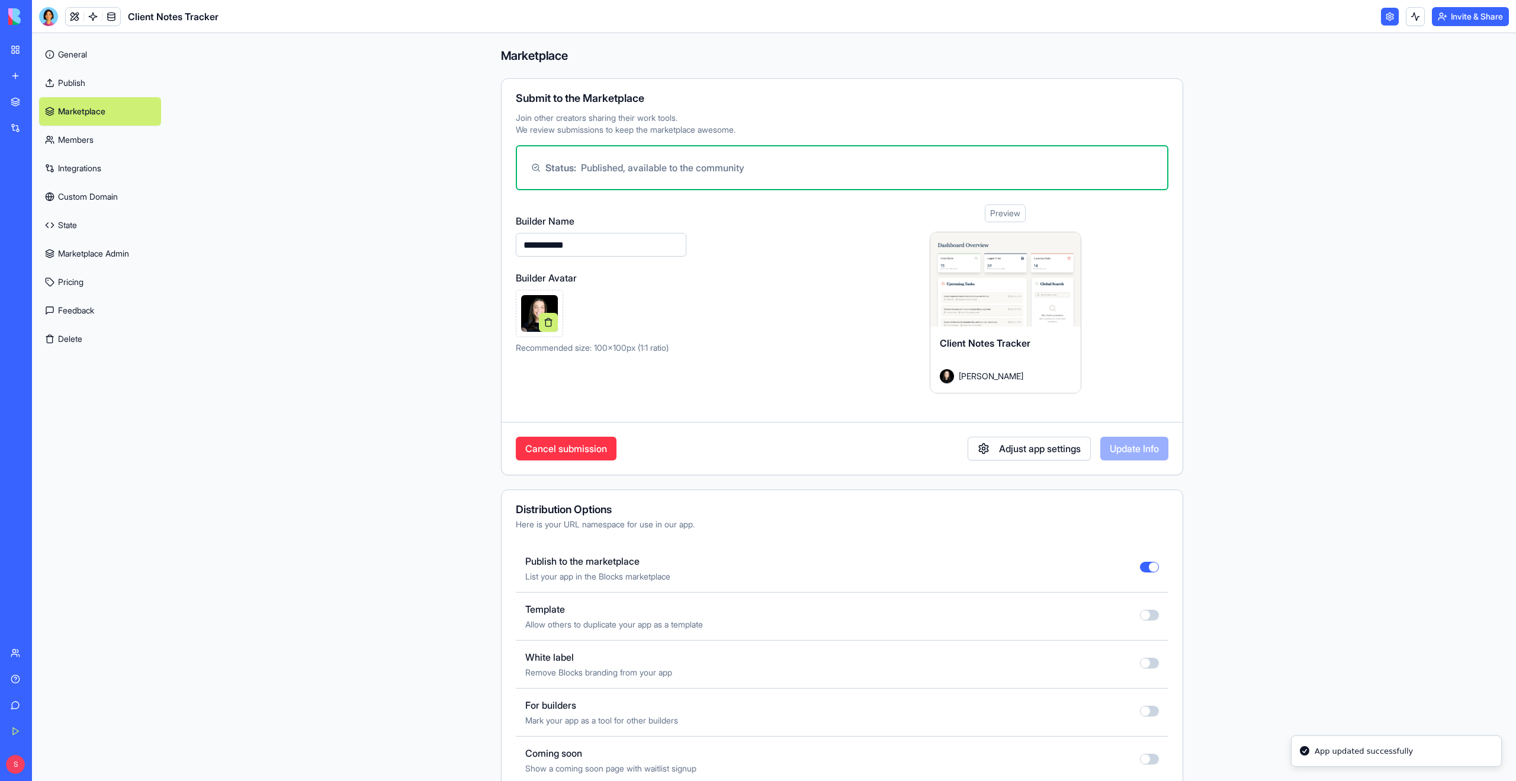
click at [39, 105] on div "Marketplace" at bounding box center [35, 102] width 15 height 12
click at [32, 104] on div "Marketplace" at bounding box center [35, 102] width 15 height 12
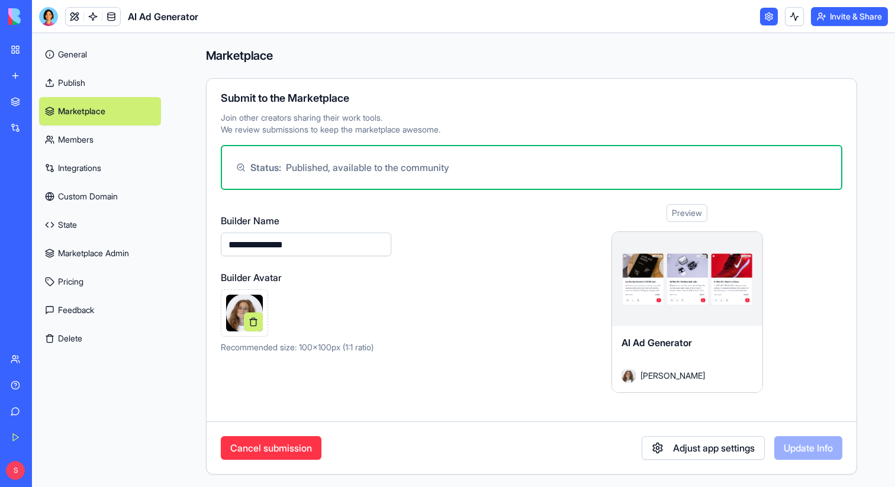
click at [70, 53] on link "General" at bounding box center [100, 54] width 122 height 28
